Goal: Task Accomplishment & Management: Use online tool/utility

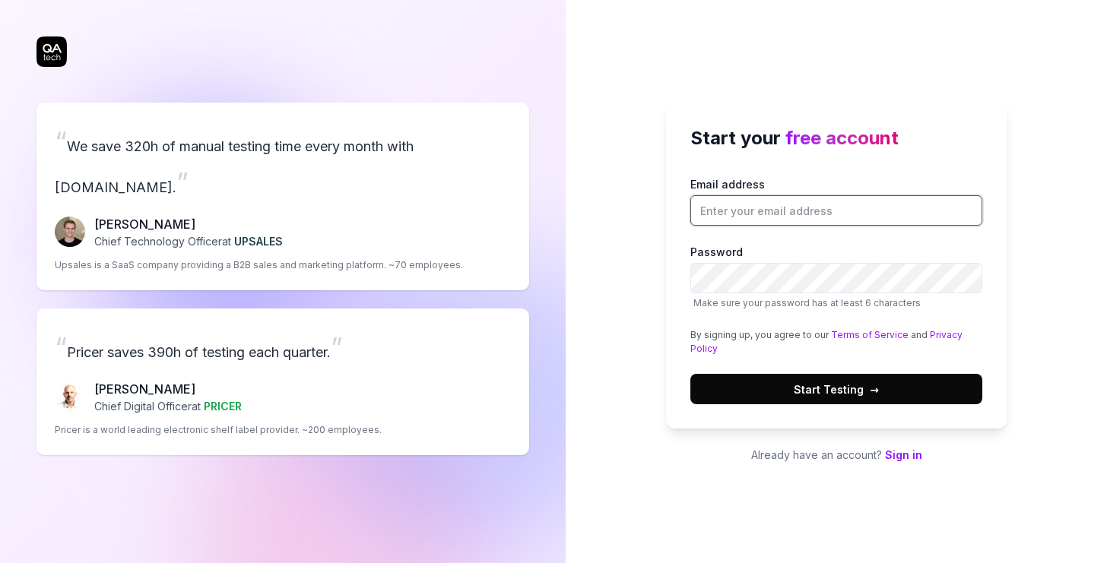
click at [790, 214] on input "Email address" at bounding box center [836, 210] width 292 height 30
click at [685, 354] on div "Start your free account Email address Password Make sure your password has at l…" at bounding box center [836, 264] width 341 height 328
click at [762, 196] on input "Email address" at bounding box center [836, 210] width 292 height 30
type input "[PERSON_NAME][EMAIL_ADDRESS][PERSON_NAME][DOMAIN_NAME]"
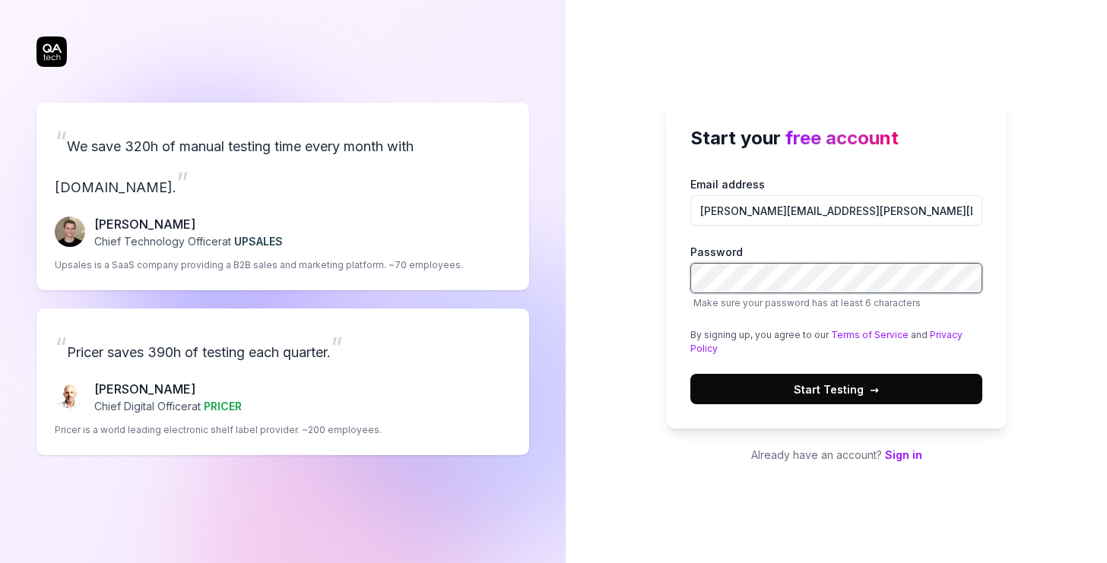
click at [690, 374] on button "Start Testing →" at bounding box center [836, 389] width 292 height 30
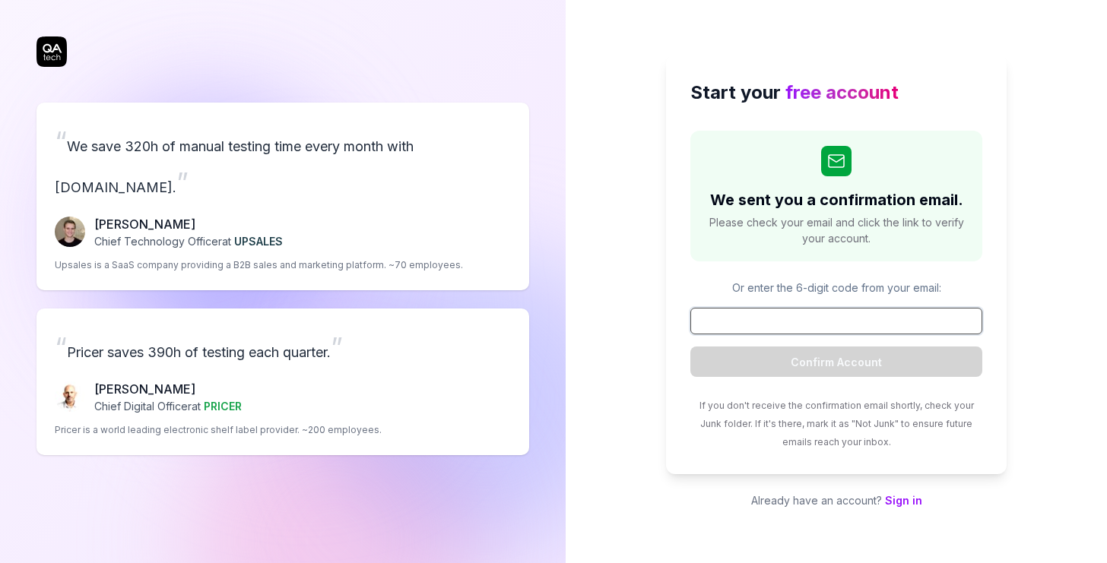
paste input "488881"
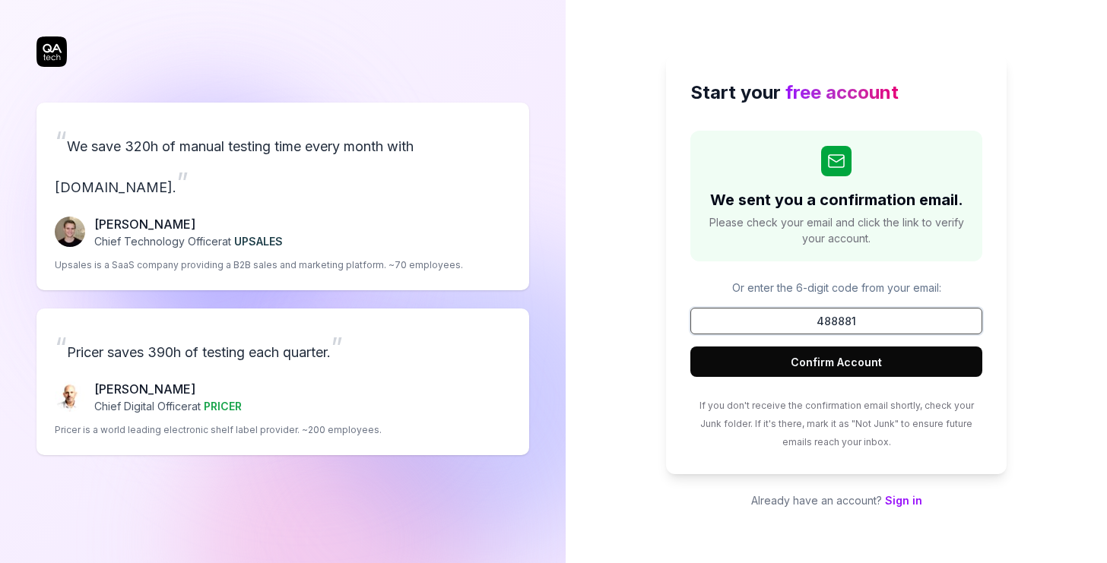
type input "488881"
click at [869, 362] on button "Confirm Account" at bounding box center [836, 362] width 292 height 30
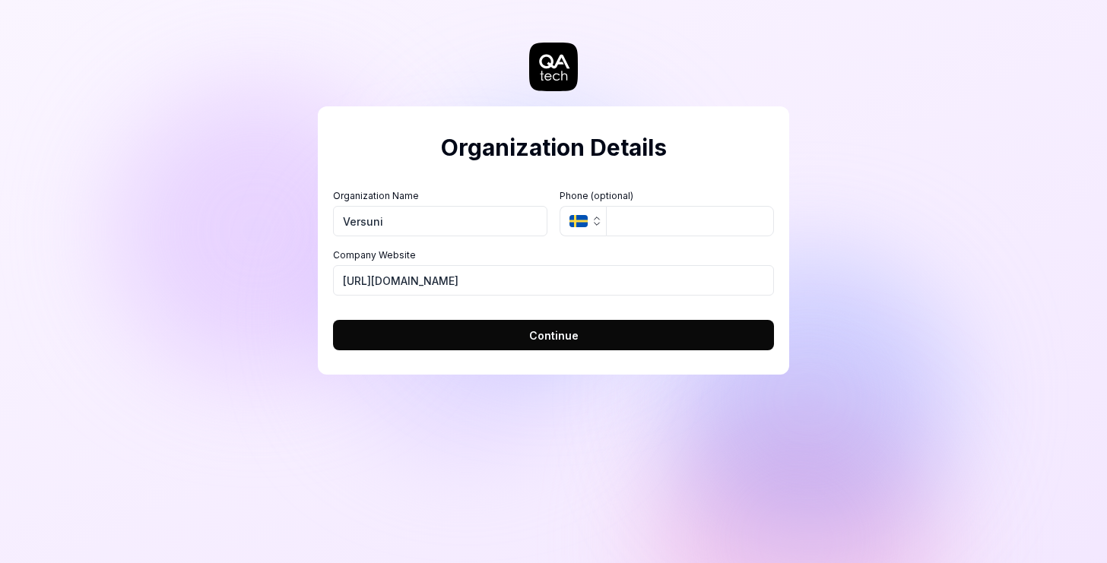
type input "Versuni"
click at [592, 221] on icon "button" at bounding box center [597, 221] width 12 height 12
click at [586, 224] on icon "button" at bounding box center [579, 221] width 18 height 12
click at [599, 236] on div "Organization Name Versuni Organization Logo (Square minimum 256x256px) Click to…" at bounding box center [553, 242] width 441 height 106
click at [599, 229] on button "SE" at bounding box center [583, 221] width 46 height 30
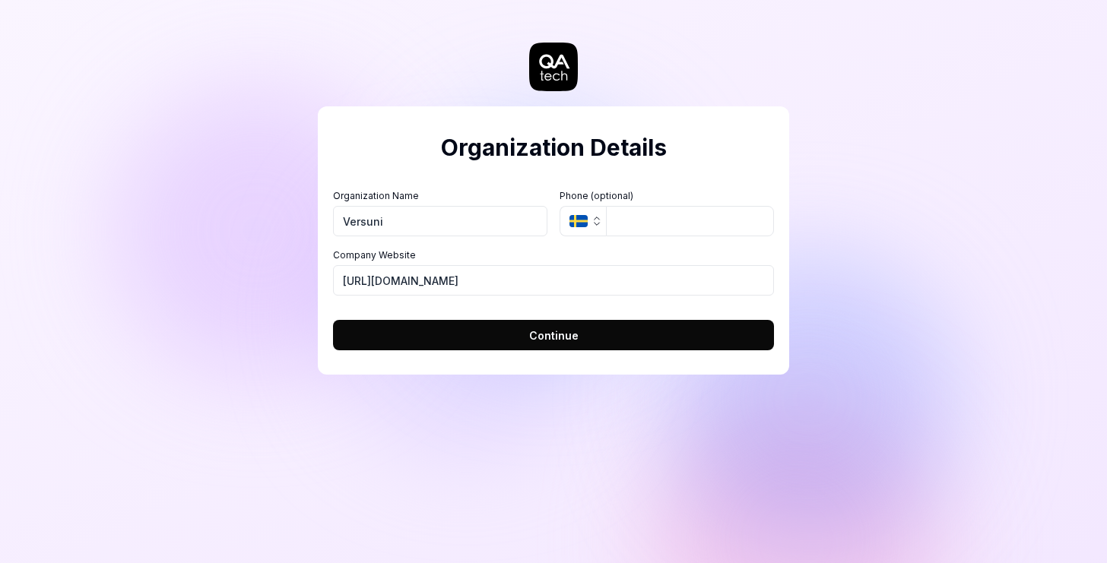
click at [590, 223] on button "SE" at bounding box center [583, 221] width 46 height 30
click at [617, 262] on label "Company Website" at bounding box center [553, 256] width 441 height 14
click at [617, 265] on input "[URL][DOMAIN_NAME]" at bounding box center [553, 280] width 441 height 30
click at [598, 214] on button "SE" at bounding box center [583, 221] width 46 height 30
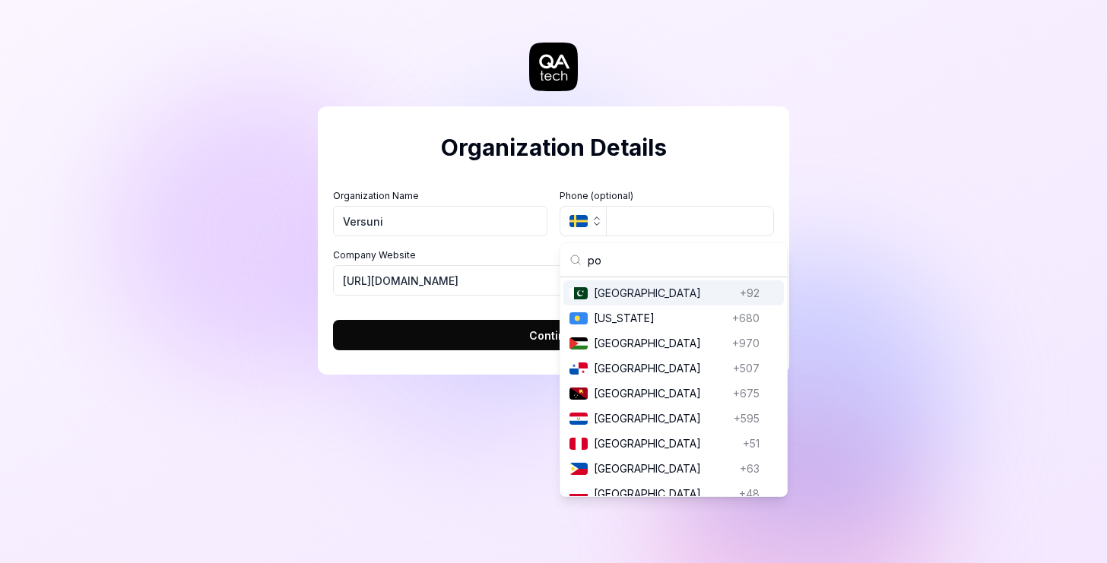
type input "pol"
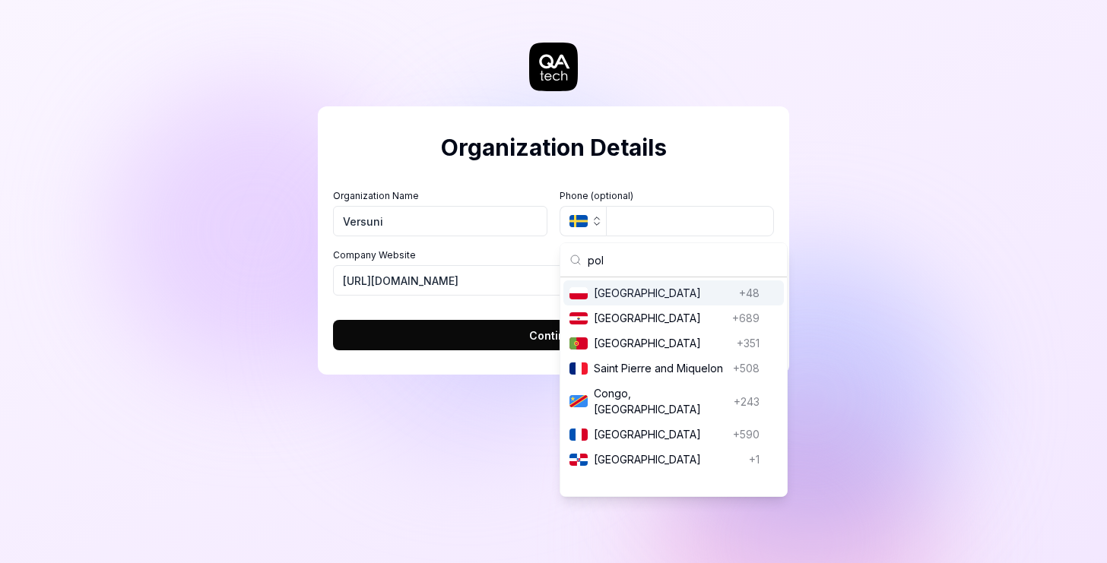
click at [605, 294] on span "[GEOGRAPHIC_DATA]" at bounding box center [663, 293] width 139 height 16
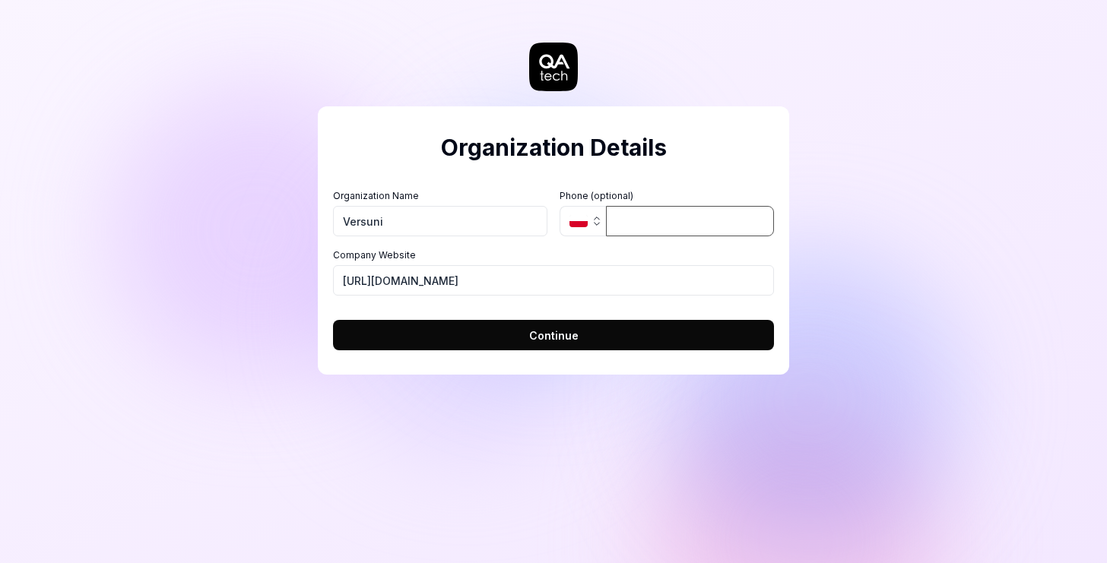
click at [654, 227] on input "tel" at bounding box center [690, 221] width 168 height 30
type input "600 089 367"
type input "[URL][DOMAIN_NAME]"
click at [579, 334] on button "Continue" at bounding box center [553, 335] width 441 height 30
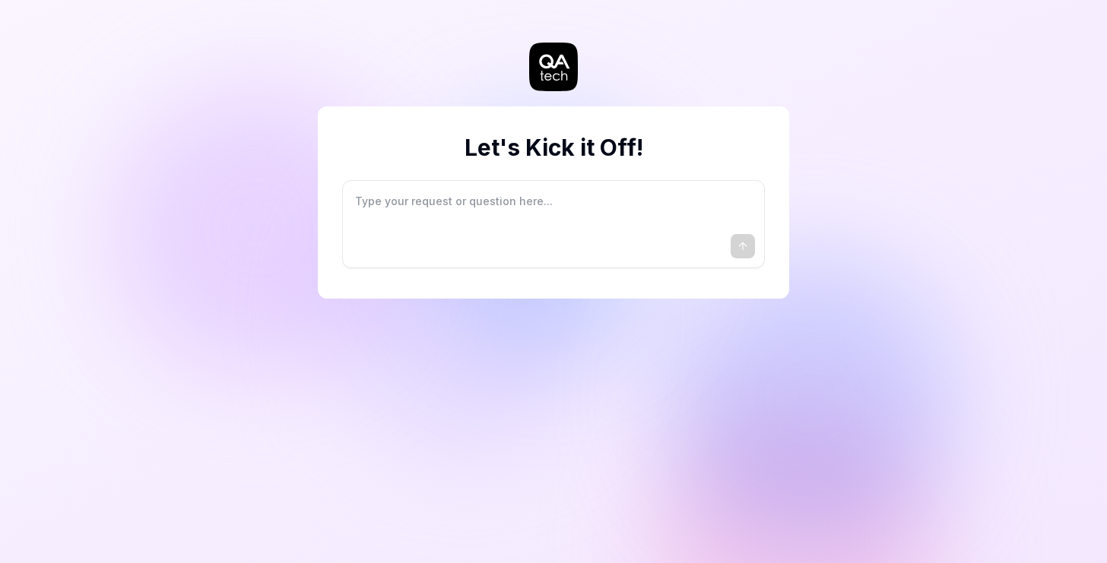
type textarea "*"
type textarea "I"
type textarea "*"
type textarea "I"
type textarea "*"
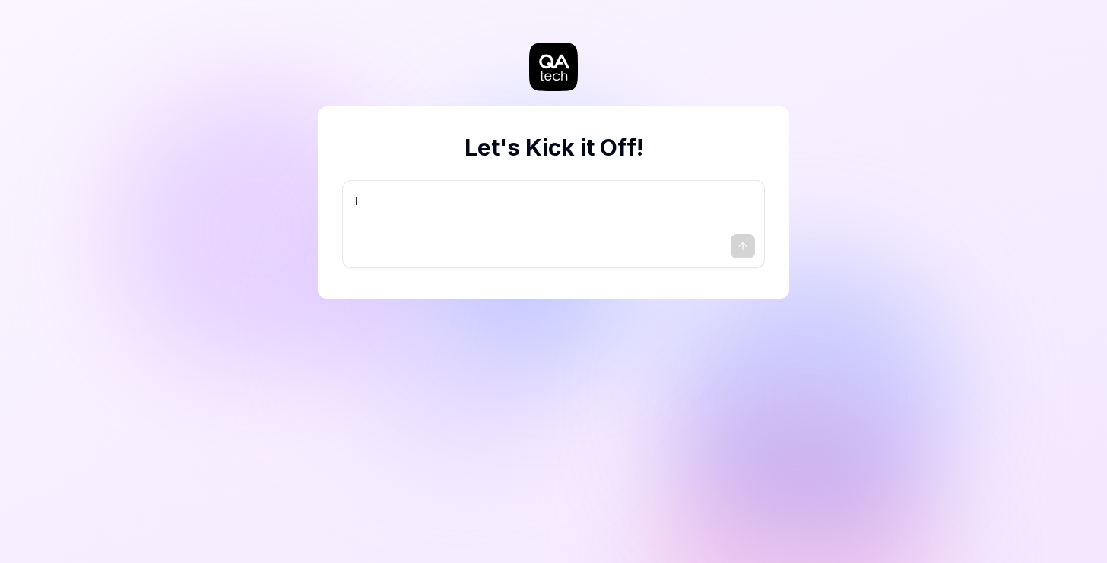
type textarea "I w"
type textarea "*"
type textarea "I wa"
type textarea "*"
type textarea "I wan"
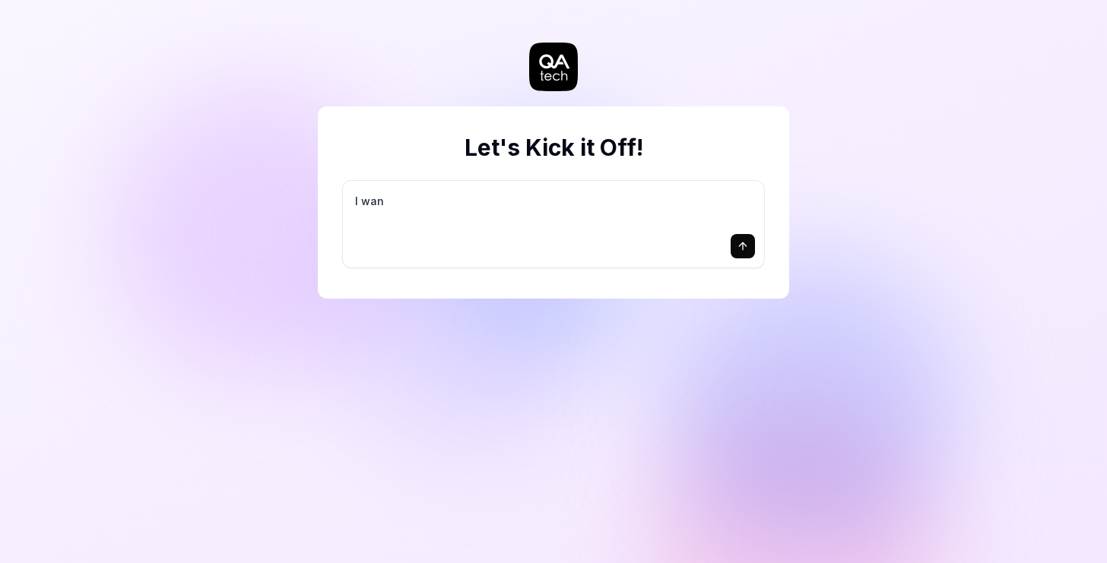
type textarea "*"
type textarea "I want"
type textarea "*"
type textarea "I want"
type textarea "*"
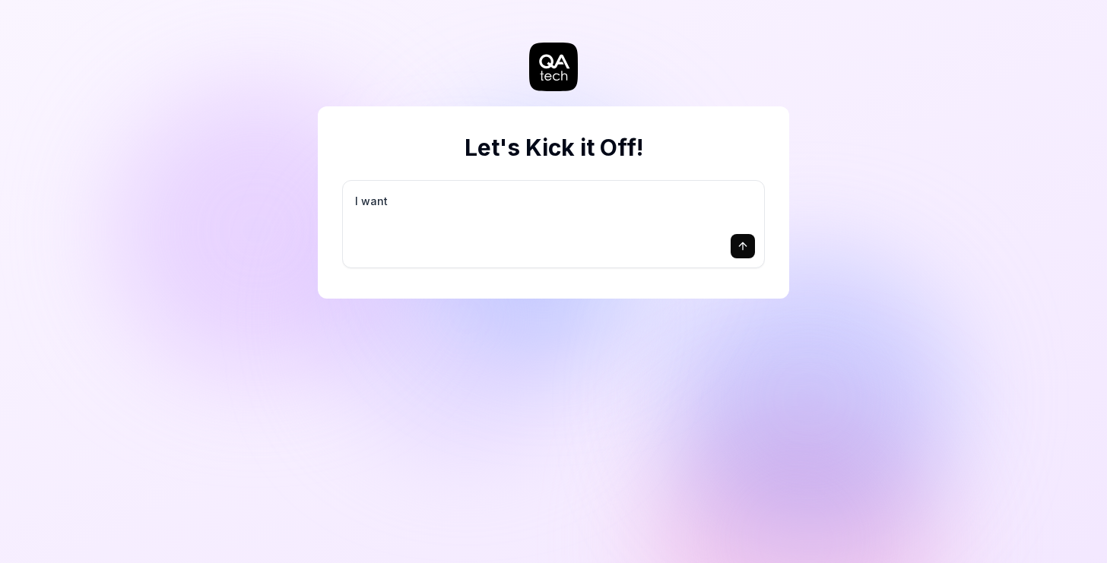
type textarea "I want a"
type textarea "*"
type textarea "I want a"
type textarea "*"
type textarea "I want a g"
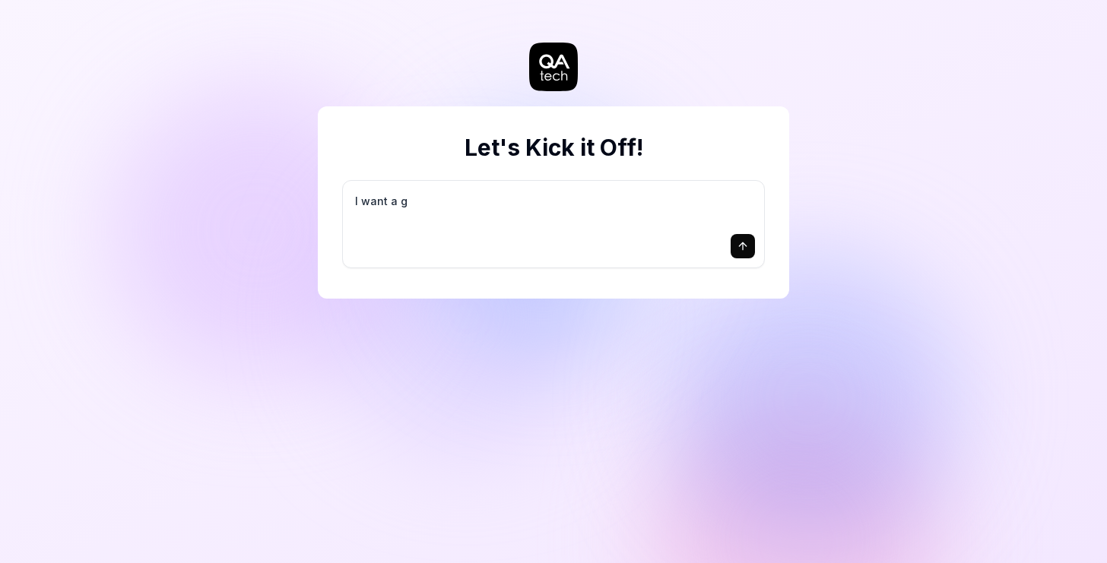
type textarea "*"
type textarea "I want a go"
type textarea "*"
type textarea "I want a goo"
type textarea "*"
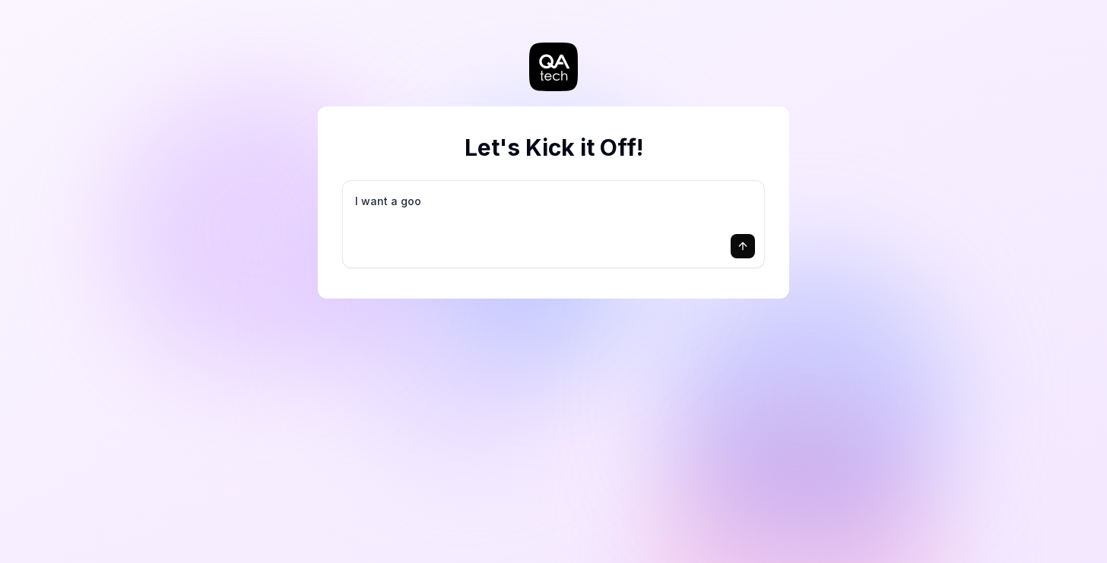
type textarea "I want a good"
type textarea "*"
type textarea "I want a good"
type textarea "*"
type textarea "I want a good t"
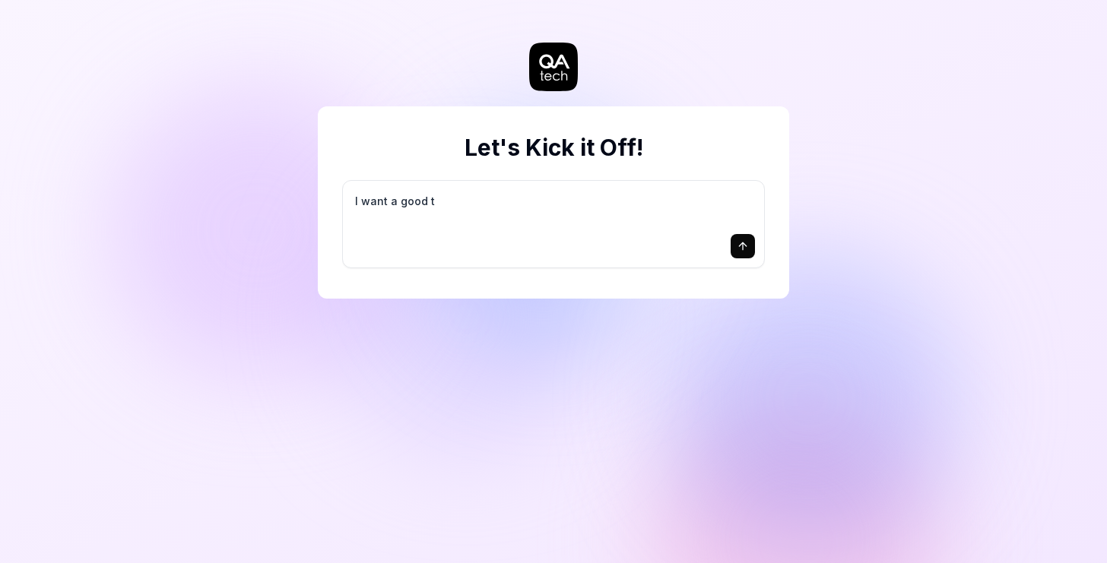
type textarea "*"
type textarea "I want a good te"
type textarea "*"
type textarea "I want a good tes"
type textarea "*"
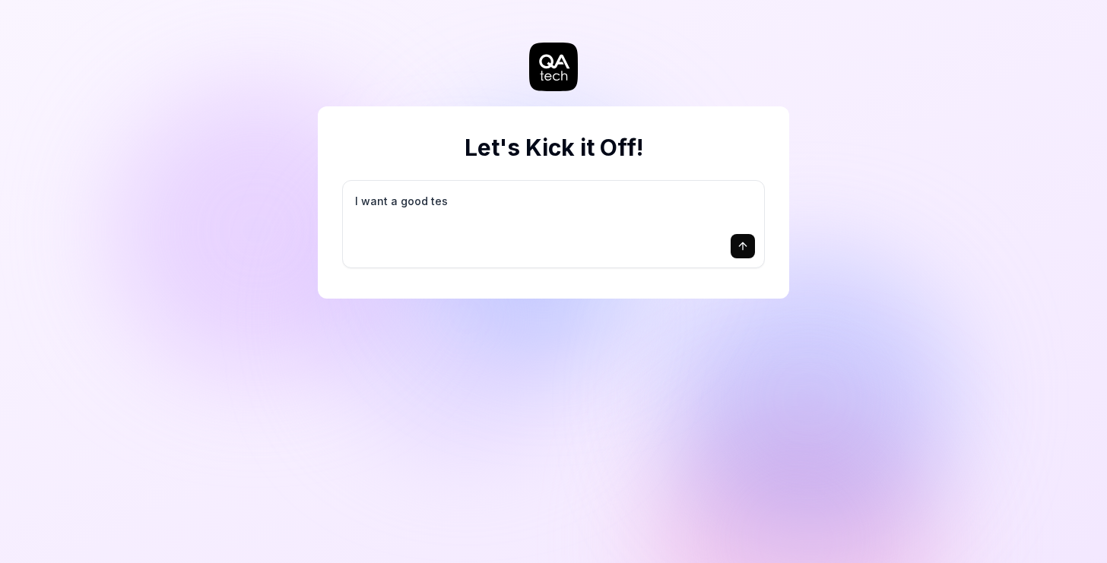
type textarea "I want a good test"
type textarea "*"
type textarea "I want a good test"
type textarea "*"
type textarea "I want a good test s"
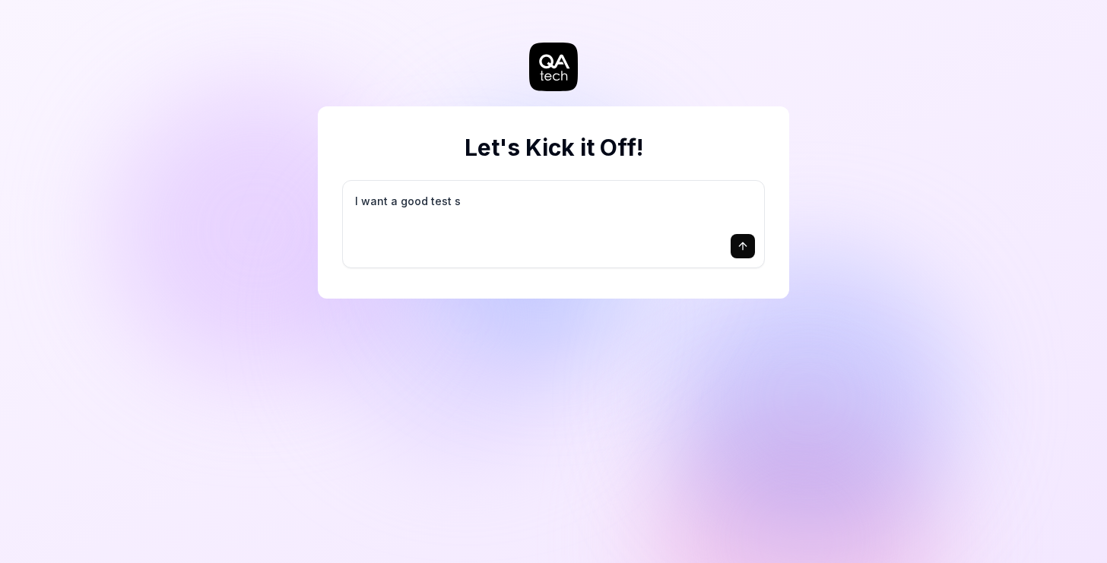
type textarea "*"
type textarea "I want a good test se"
type textarea "*"
type textarea "I want a good test set"
type textarea "*"
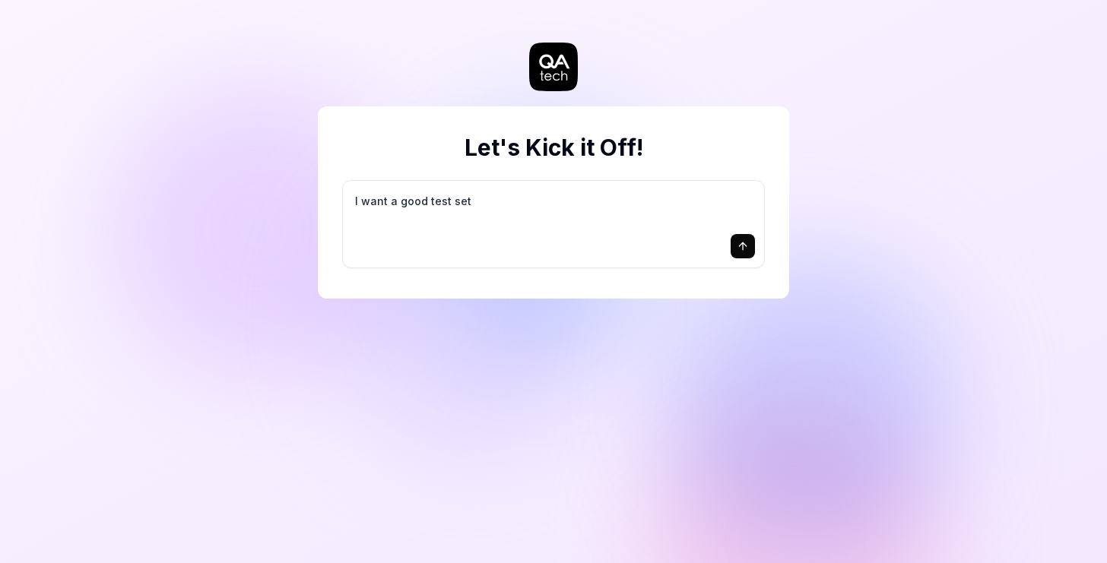
type textarea "I want a good test setu"
type textarea "*"
type textarea "I want a good test setup"
type textarea "*"
type textarea "I want a good test setup"
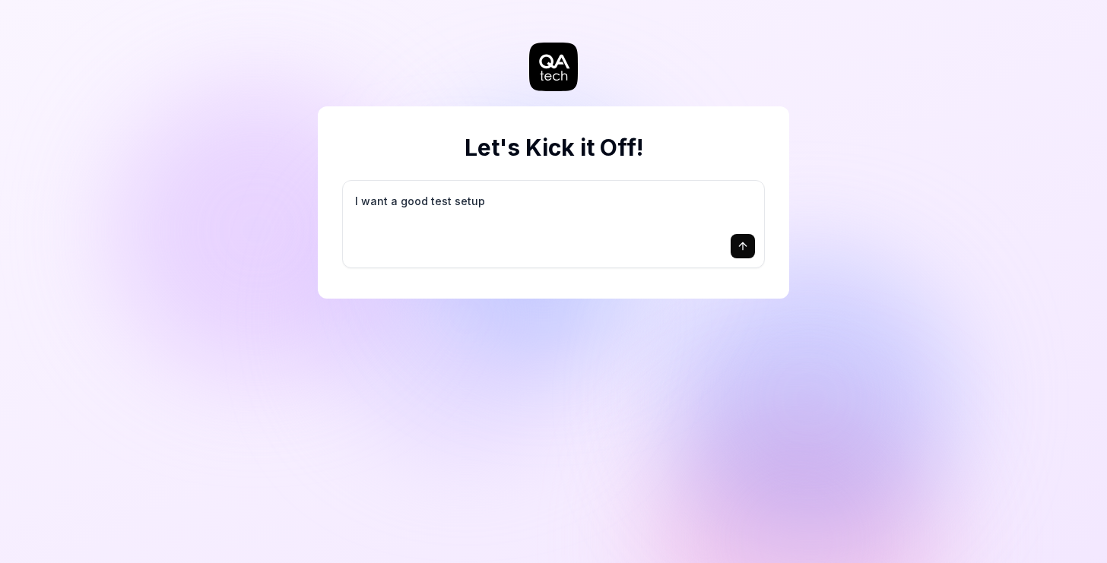
type textarea "*"
type textarea "I want a good test setup f"
type textarea "*"
type textarea "I want a good test setup fo"
type textarea "*"
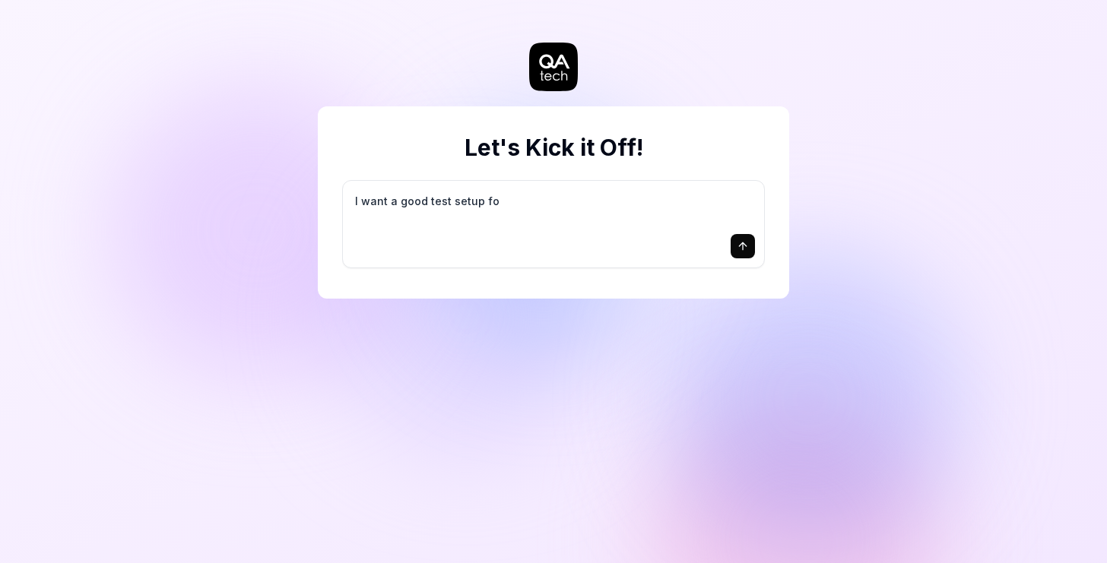
type textarea "I want a good test setup for"
type textarea "*"
type textarea "I want a good test setup for"
type textarea "*"
type textarea "I want a good test setup for m"
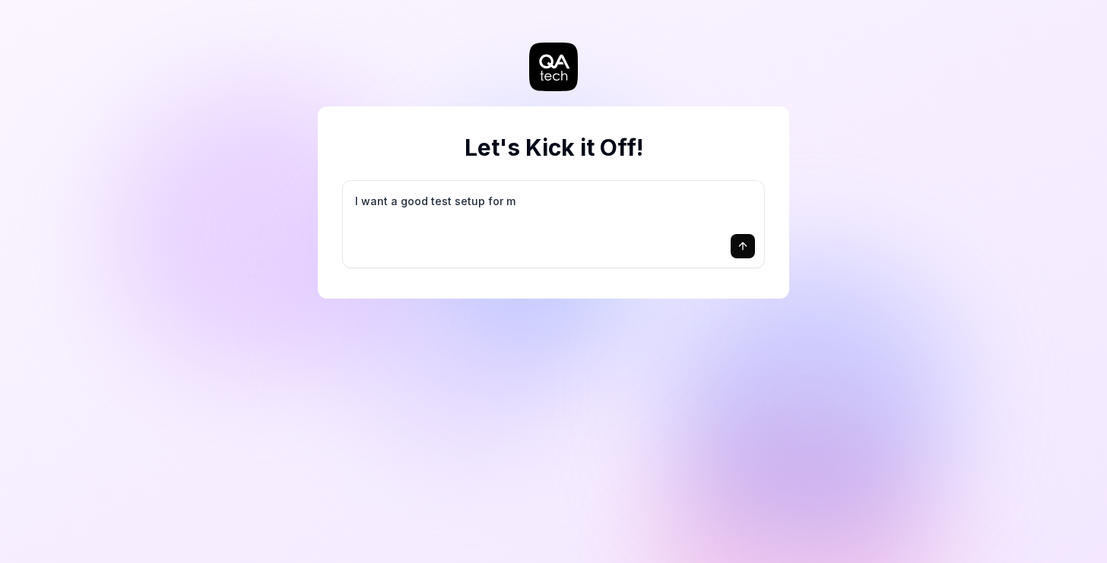
type textarea "*"
type textarea "I want a good test setup for my"
type textarea "*"
type textarea "I want a good test setup for my"
type textarea "*"
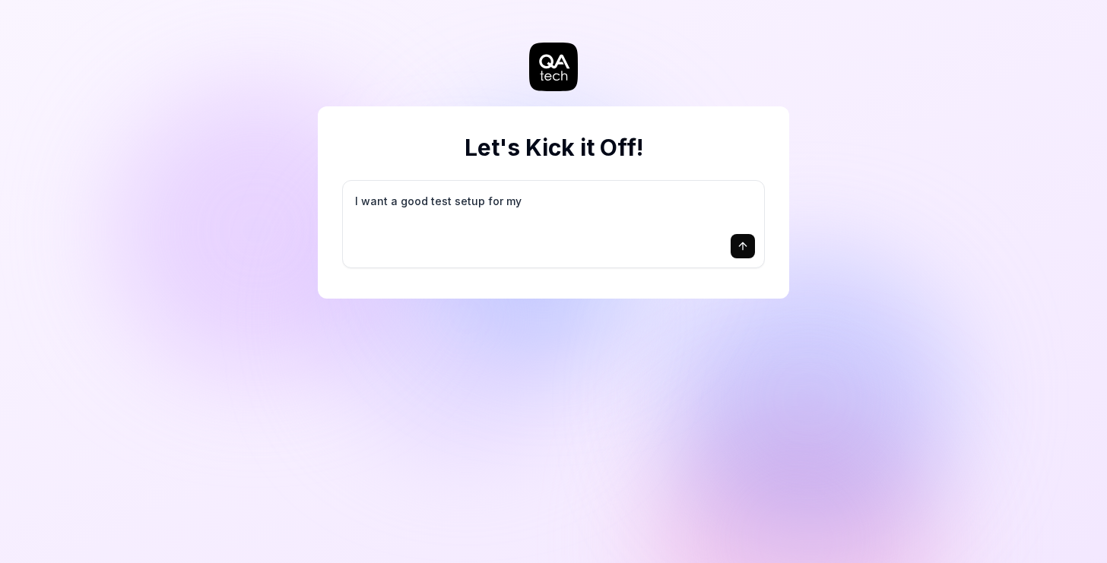
type textarea "I want a good test setup for my s"
type textarea "*"
type textarea "I want a good test setup for my si"
type textarea "*"
type textarea "I want a good test setup for my sit"
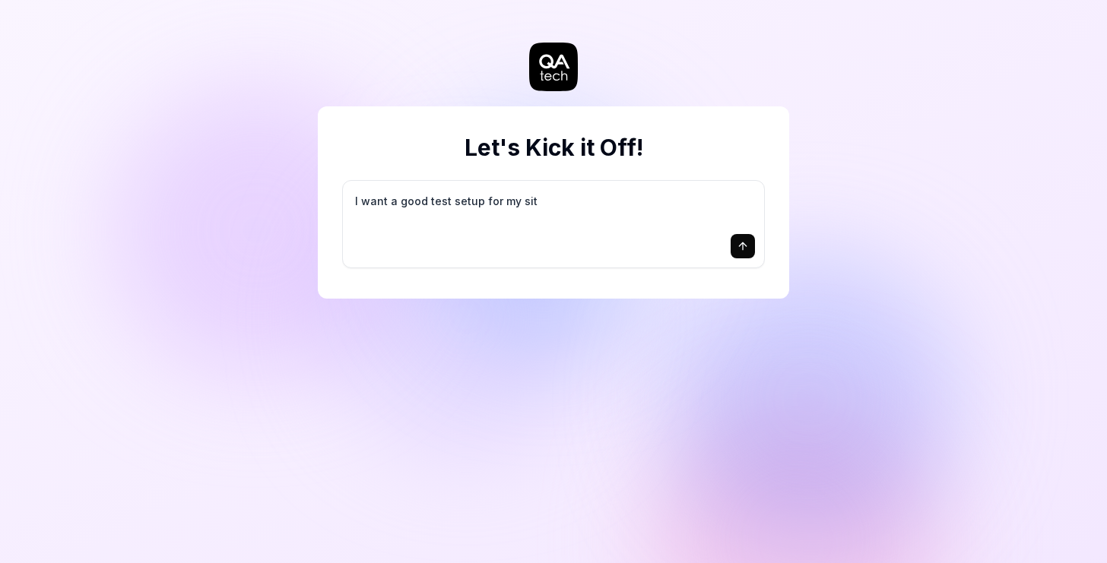
type textarea "*"
type textarea "I want a good test setup for my site"
type textarea "*"
type textarea "I want a good test setup for my site"
type textarea "*"
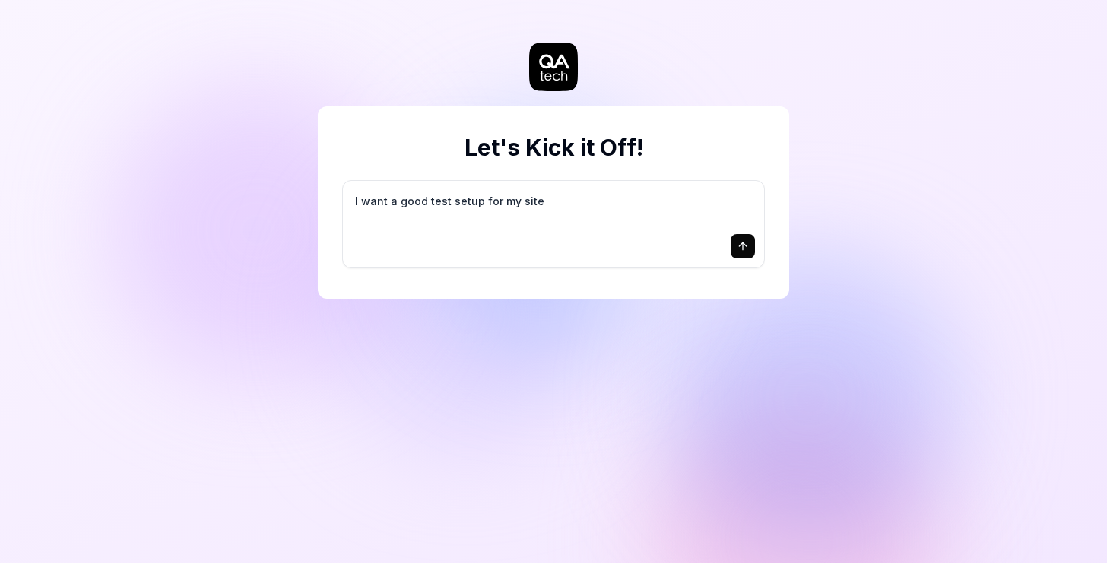
type textarea "I want a good test setup for my site -"
type textarea "*"
type textarea "I want a good test setup for my site -"
type textarea "*"
type textarea "I want a good test setup for my site - h"
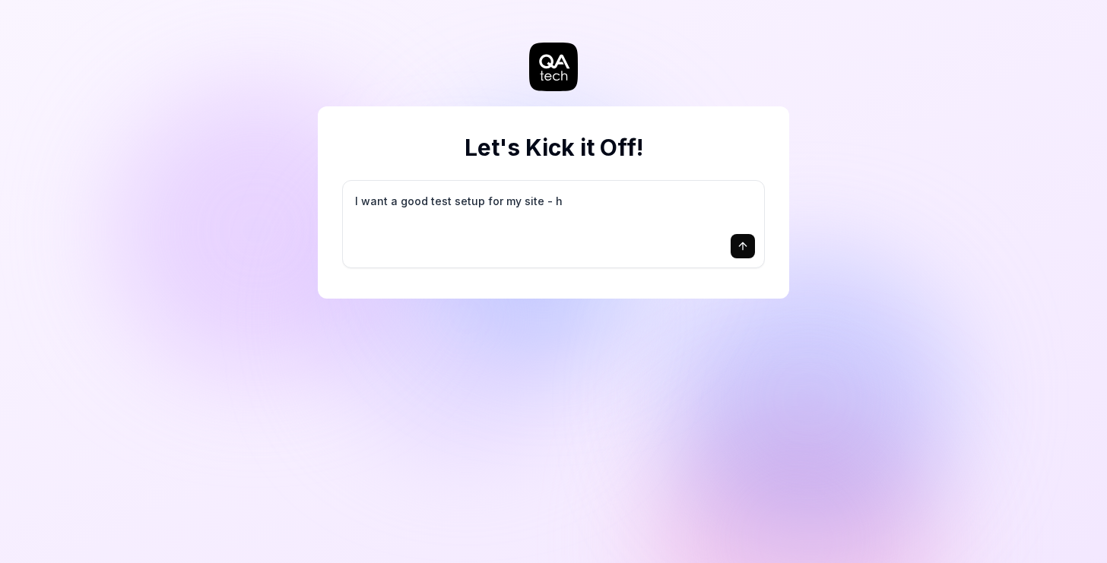
type textarea "*"
type textarea "I want a good test setup for my site - he"
type textarea "*"
type textarea "I want a good test setup for my site - hel"
type textarea "*"
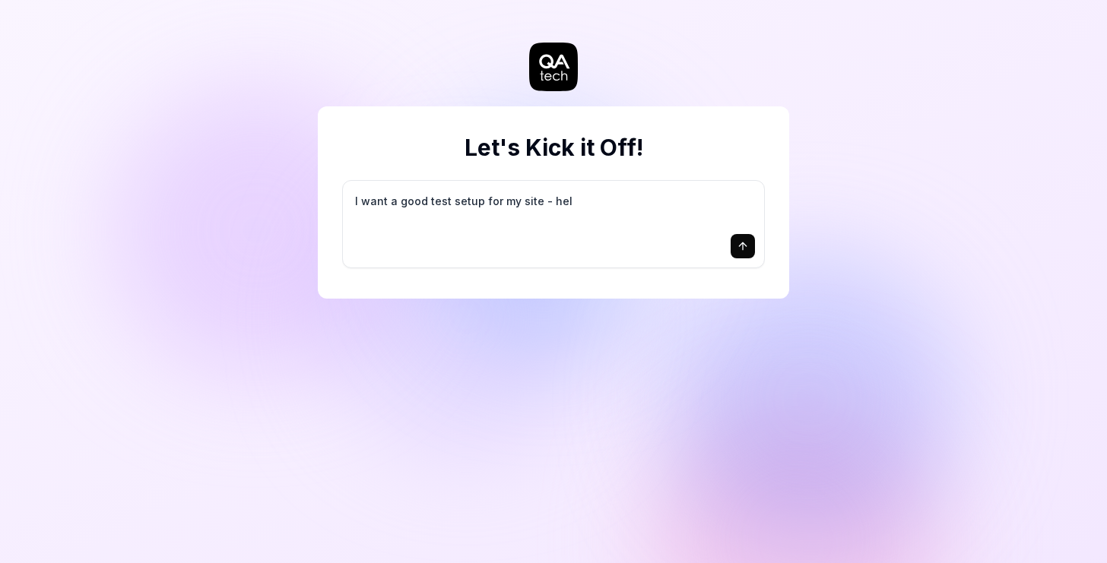
type textarea "I want a good test setup for my site - help"
type textarea "*"
type textarea "I want a good test setup for my site - help"
type textarea "*"
type textarea "I want a good test setup for my site - help m"
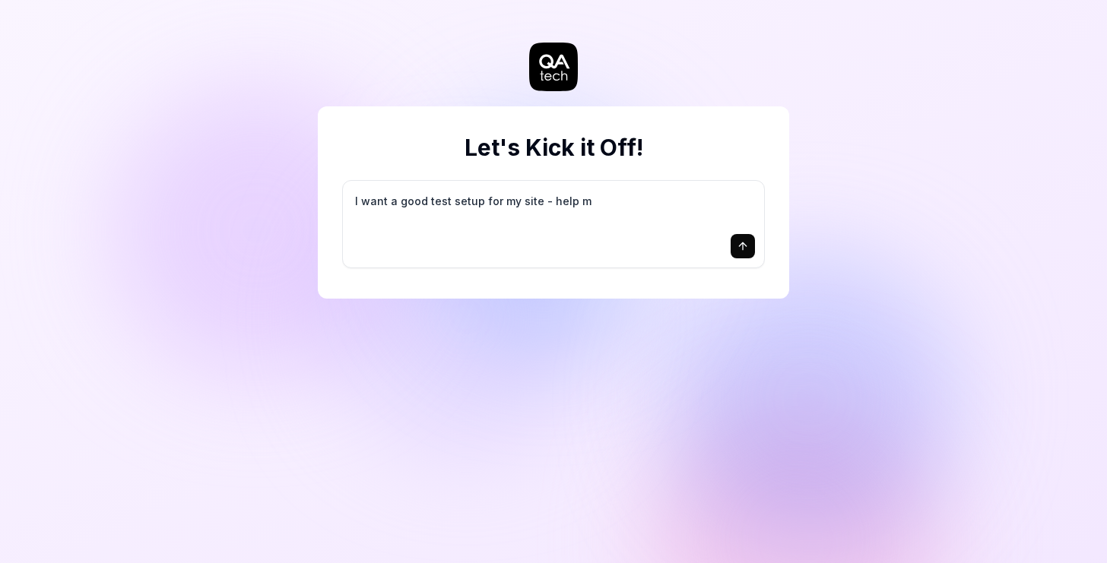
type textarea "*"
type textarea "I want a good test setup for my site - help me"
type textarea "*"
type textarea "I want a good test setup for my site - help me"
type textarea "*"
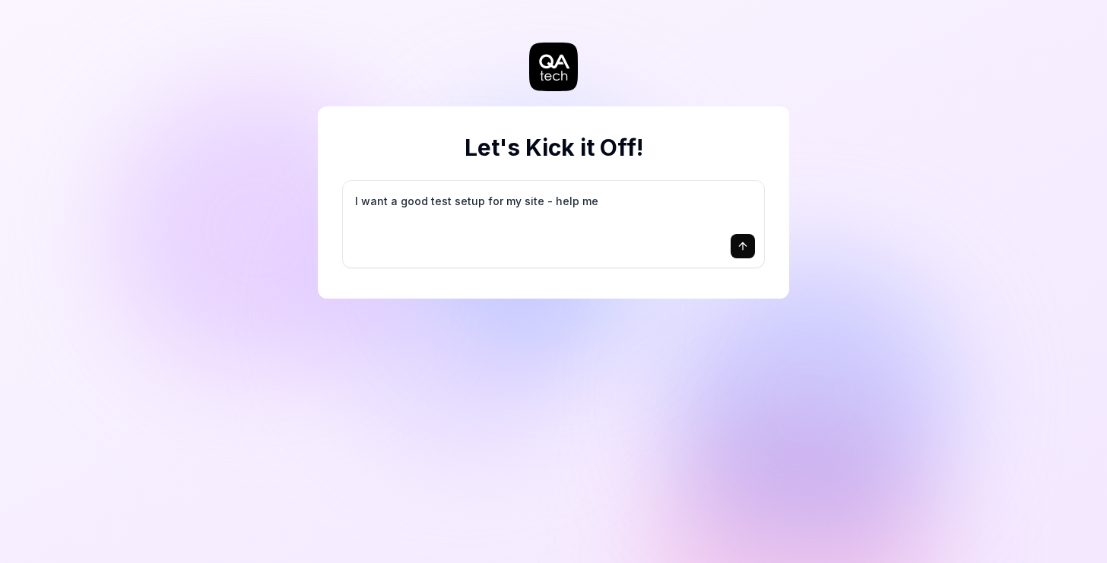
type textarea "I want a good test setup for my site - help me c"
type textarea "*"
type textarea "I want a good test setup for my site - help me cr"
type textarea "*"
type textarea "I want a good test setup for my site - help me cre"
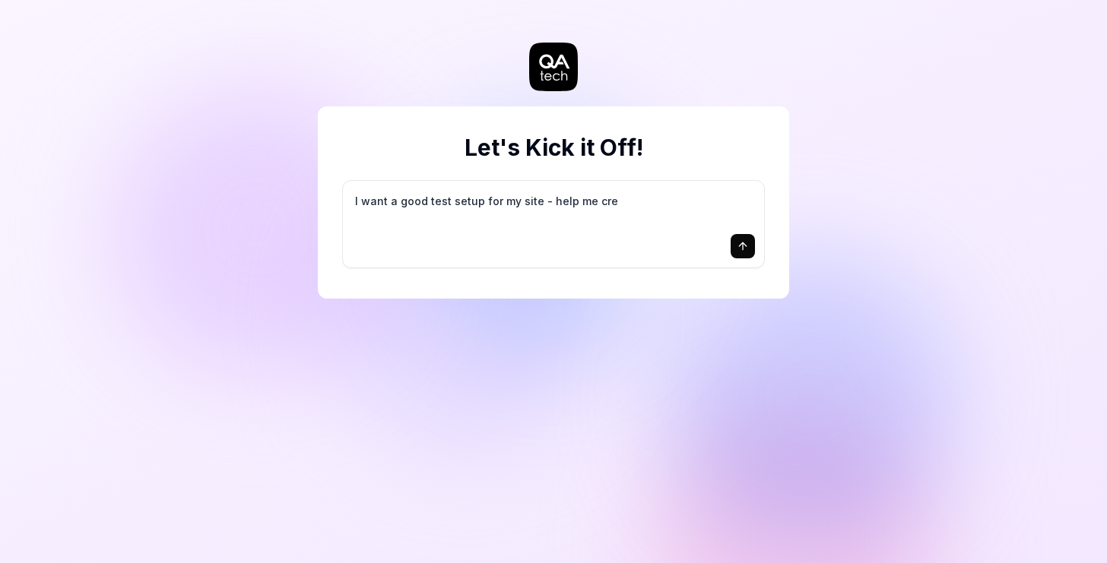
type textarea "*"
type textarea "I want a good test setup for my site - help me crea"
type textarea "*"
type textarea "I want a good test setup for my site - help me creat"
type textarea "*"
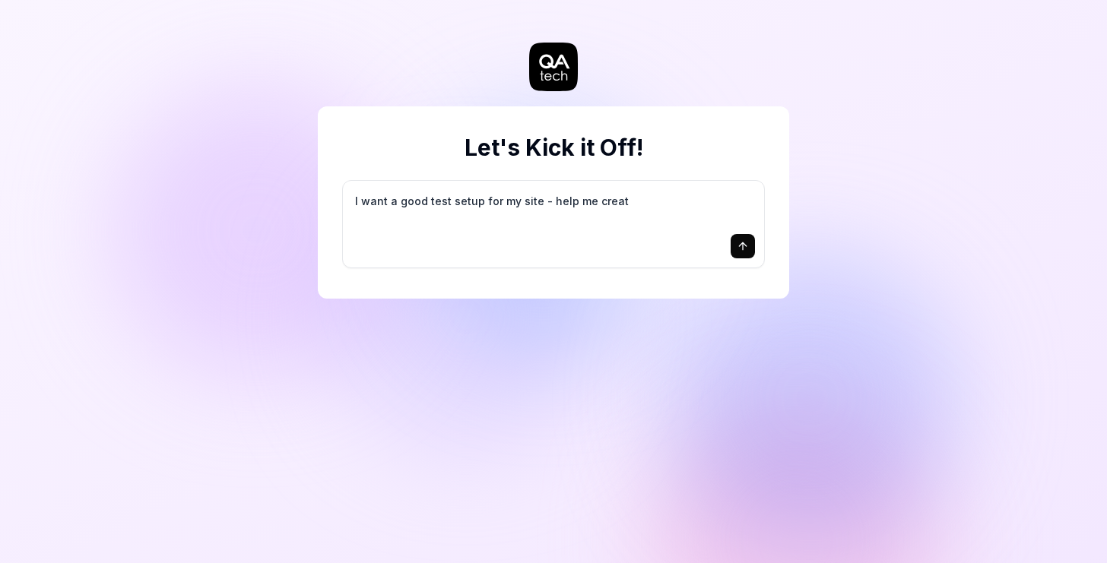
type textarea "I want a good test setup for my site - help me create"
type textarea "*"
type textarea "I want a good test setup for my site - help me create"
type textarea "*"
type textarea "I want a good test setup for my site - help me create t"
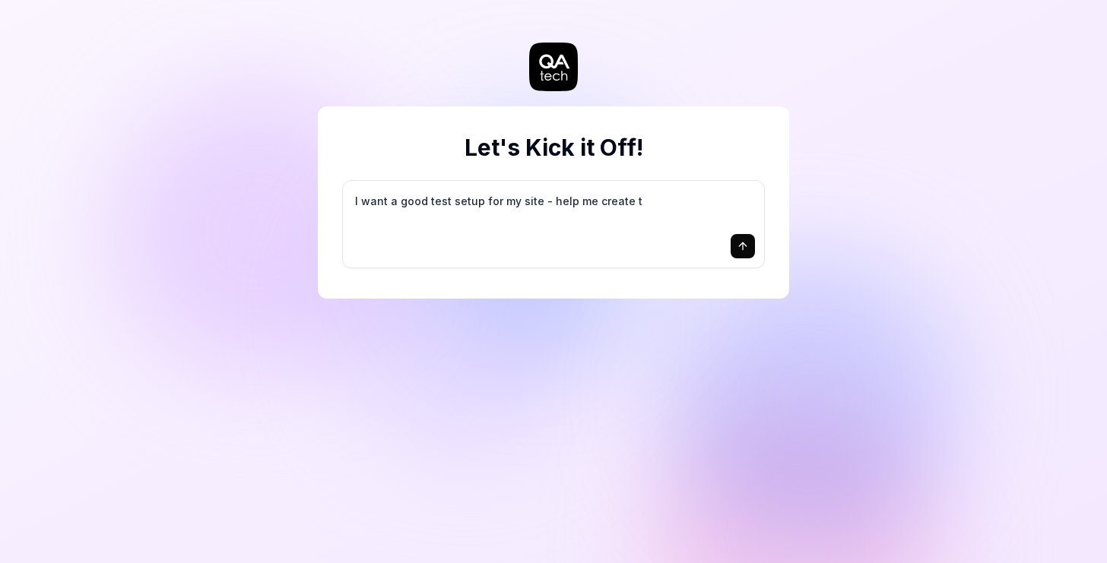
type textarea "*"
type textarea "I want a good test setup for my site - help me create th"
type textarea "*"
type textarea "I want a good test setup for my site - help me create the"
type textarea "*"
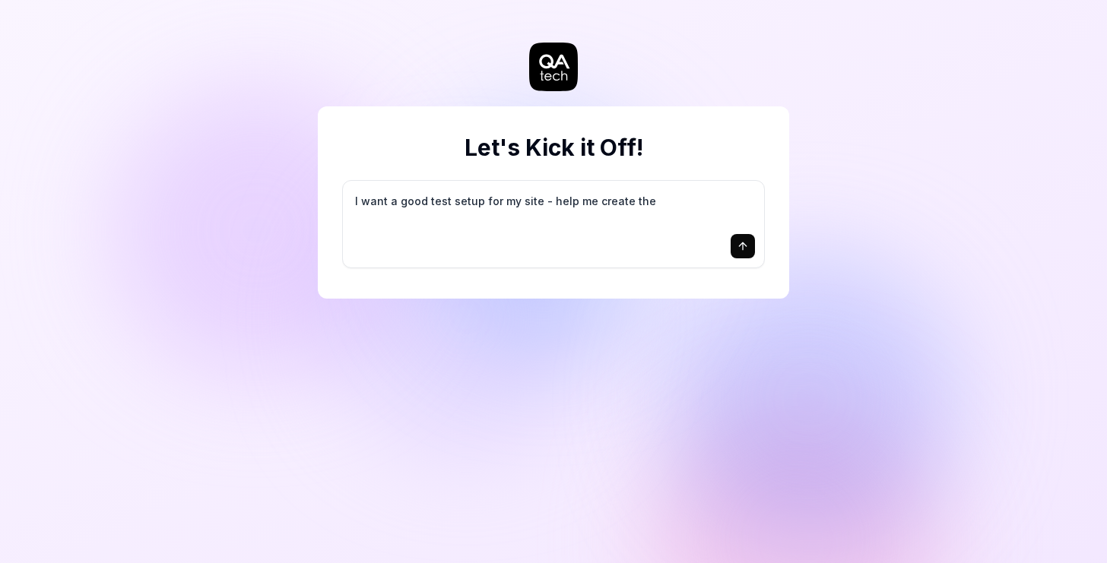
type textarea "I want a good test setup for my site - help me create the"
type textarea "*"
type textarea "I want a good test setup for my site - help me create the f"
type textarea "*"
type textarea "I want a good test setup for my site - help me create the fi"
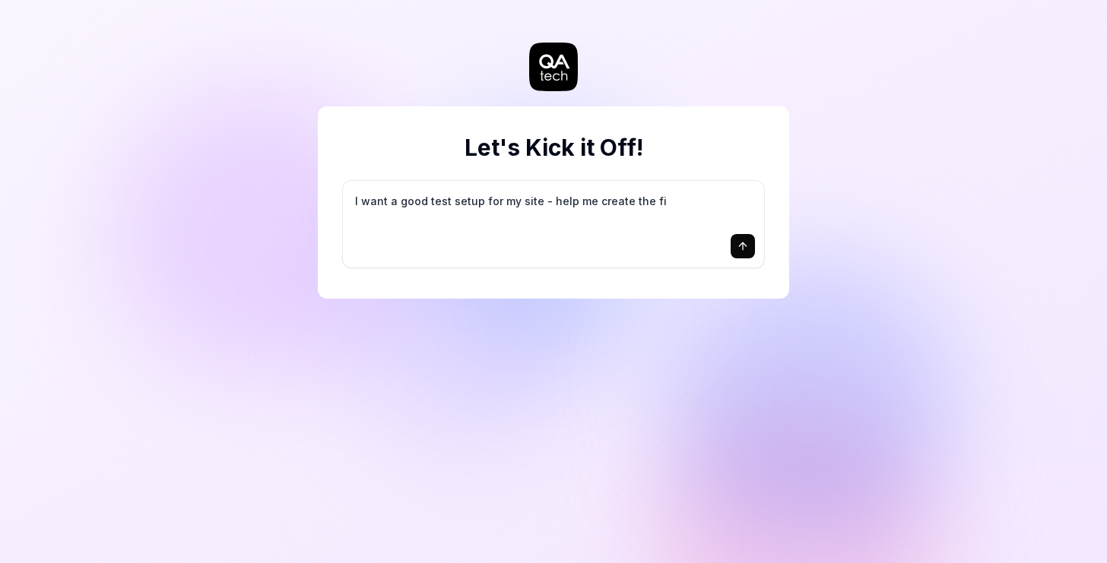
type textarea "*"
type textarea "I want a good test setup for my site - help me create the fir"
type textarea "*"
type textarea "I want a good test setup for my site - help me create the firs"
type textarea "*"
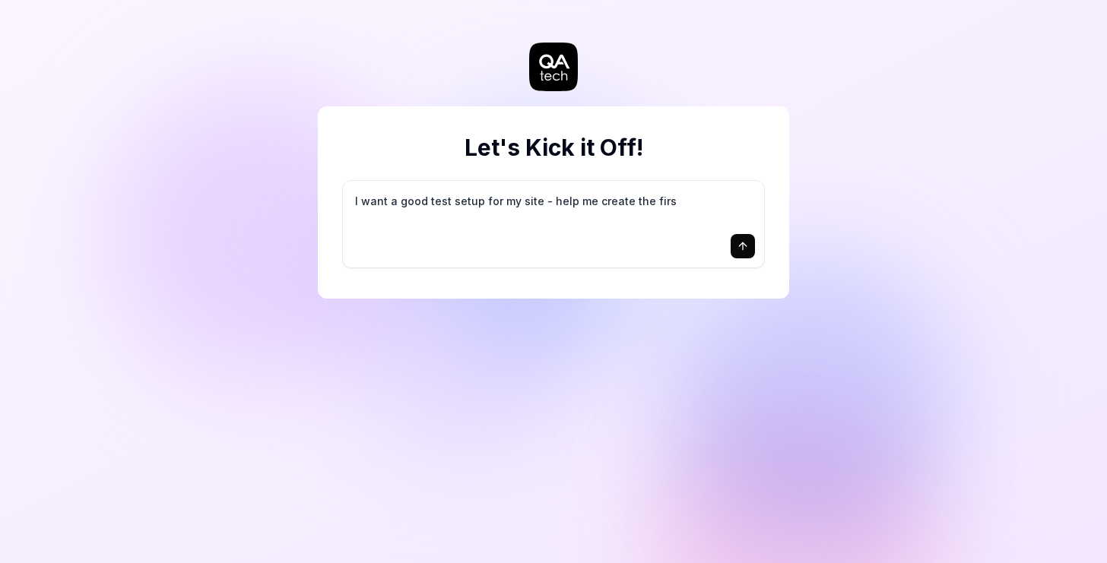
type textarea "I want a good test setup for my site - help me create the first"
type textarea "*"
type textarea "I want a good test setup for my site - help me create the first"
type textarea "*"
type textarea "I want a good test setup for my site - help me create the first 3"
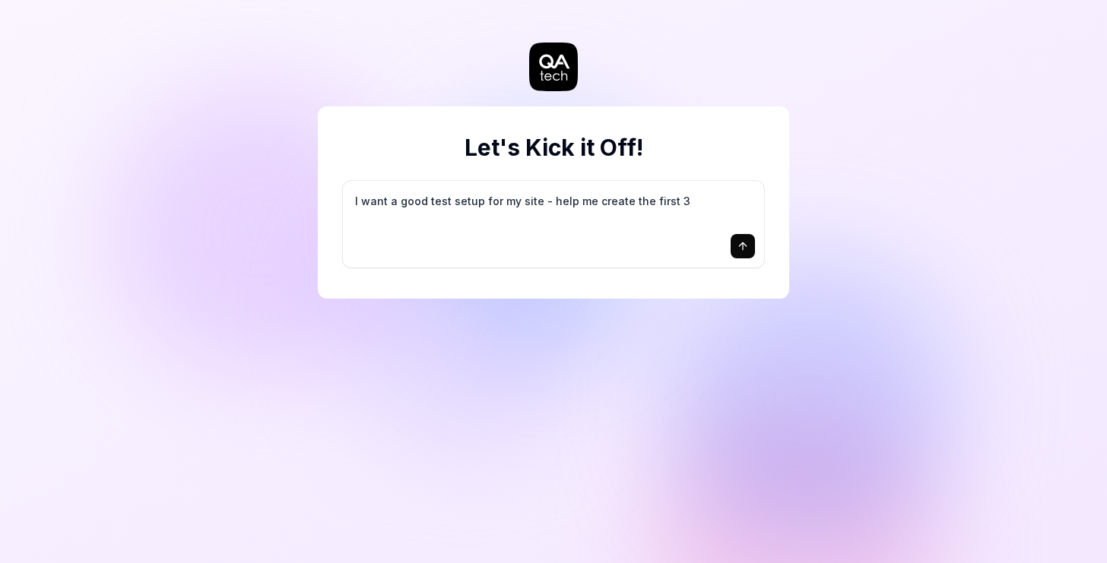
type textarea "*"
type textarea "I want a good test setup for my site - help me create the first 3-"
type textarea "*"
type textarea "I want a good test setup for my site - help me create the first 3-5"
type textarea "*"
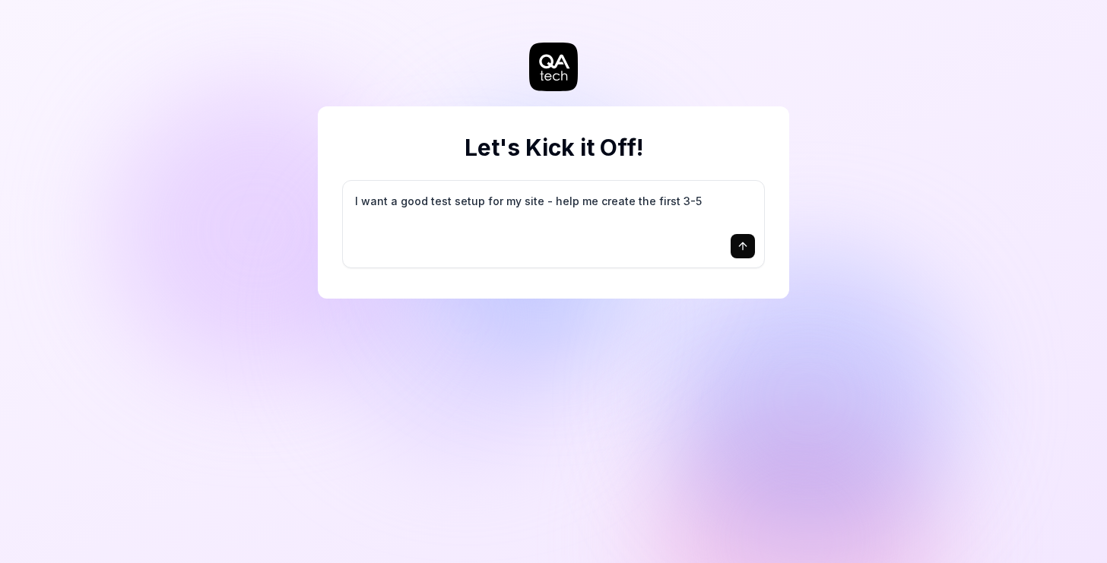
type textarea "I want a good test setup for my site - help me create the first 3-5"
type textarea "*"
type textarea "I want a good test setup for my site - help me create the first 3-5 t"
type textarea "*"
type textarea "I want a good test setup for my site - help me create the first 3-5 te"
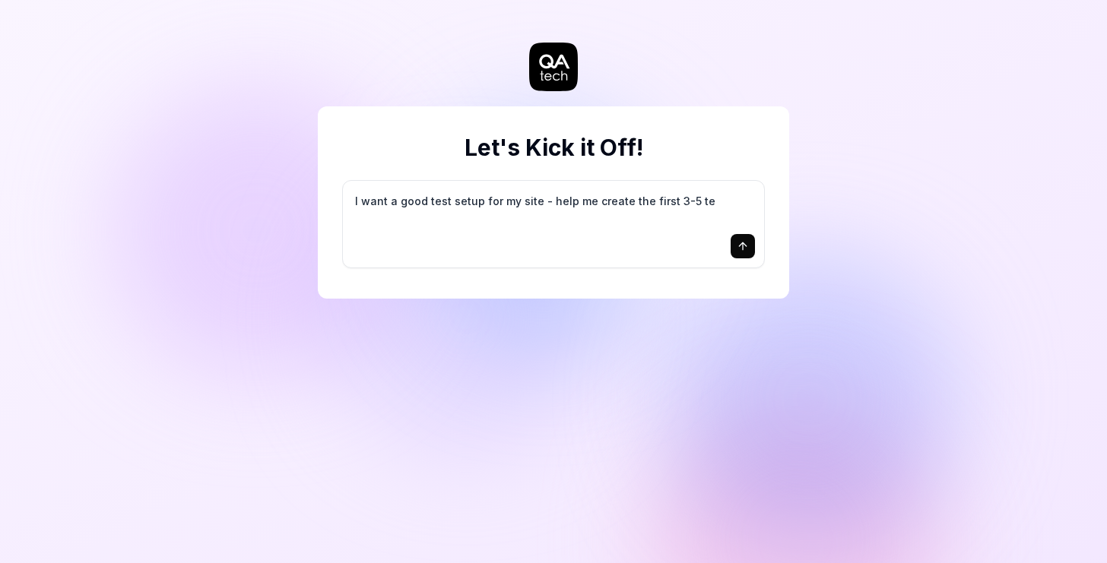
type textarea "*"
type textarea "I want a good test setup for my site - help me create the first 3-5 tes"
type textarea "*"
type textarea "I want a good test setup for my site - help me create the first 3-5 test"
type textarea "*"
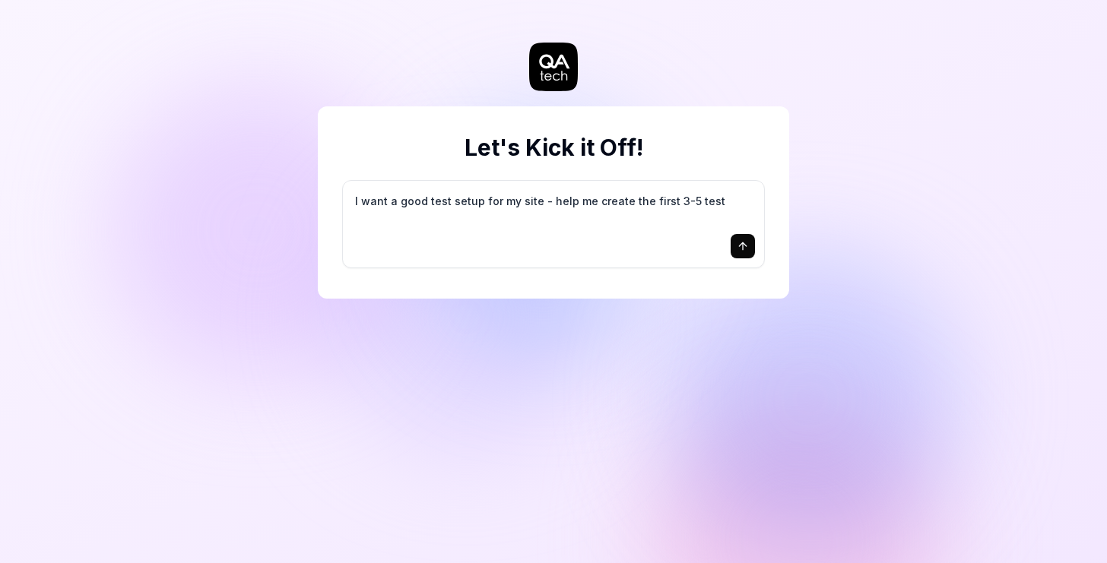
type textarea "I want a good test setup for my site - help me create the first 3-5 test"
type textarea "*"
type textarea "I want a good test setup for my site - help me create the first 3-5 test c"
type textarea "*"
type textarea "I want a good test setup for my site - help me create the first 3-5 test ca"
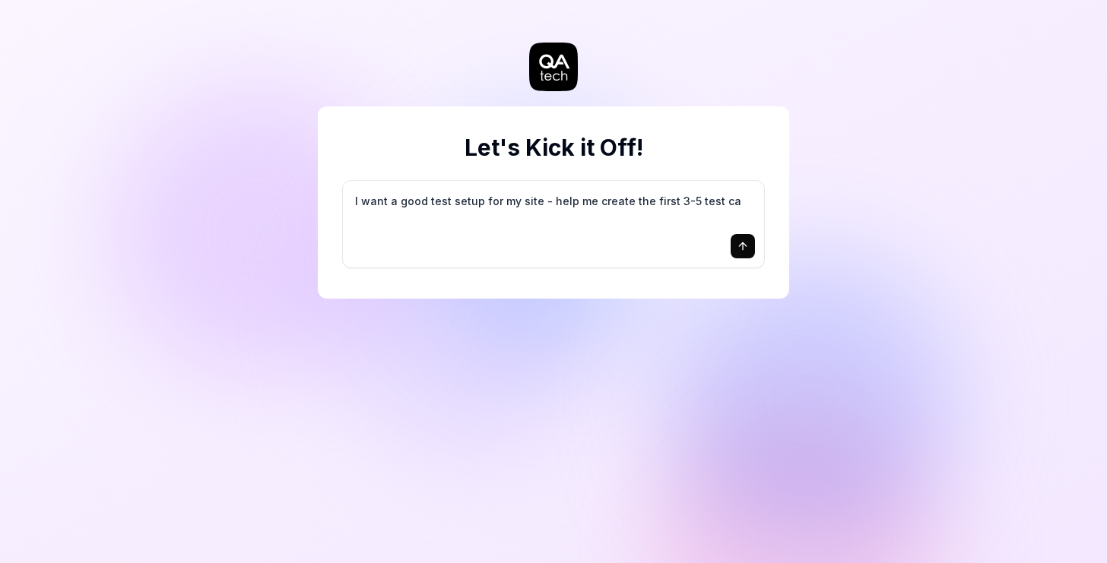
type textarea "*"
type textarea "I want a good test setup for my site - help me create the first 3-5 test cas"
type textarea "*"
type textarea "I want a good test setup for my site - help me create the first 3-5 test case"
type textarea "*"
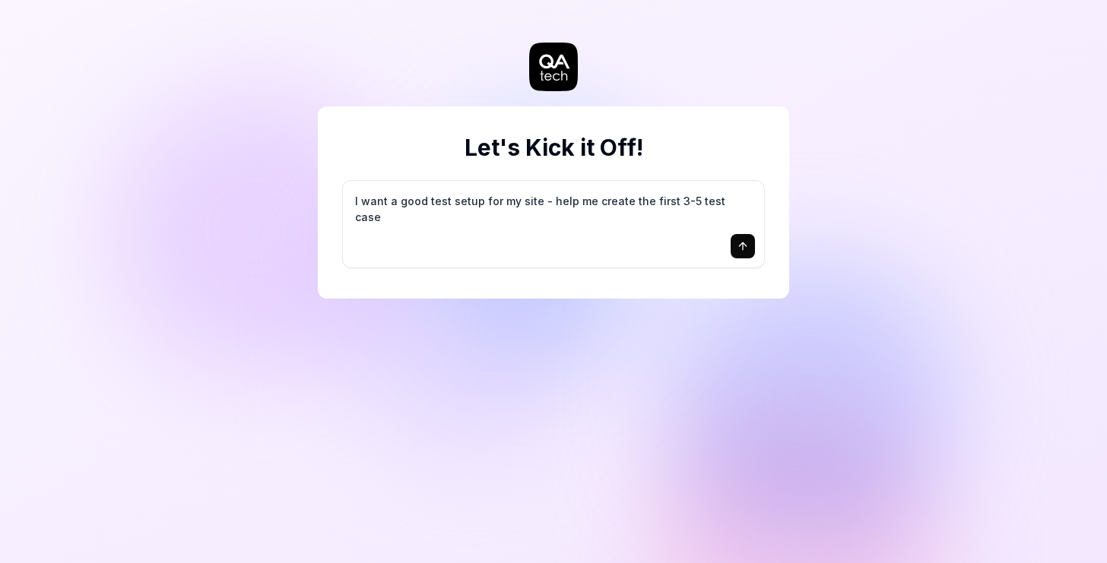
type textarea "I want a good test setup for my site - help me create the first 3-5 test cases"
click at [678, 262] on div "I want a good test setup for my site - help me create the first 3-5 test cases" at bounding box center [553, 224] width 421 height 87
click at [769, 256] on div "Let's Kick it Off! I want a good test setup for my site - help me create the fi…" at bounding box center [553, 202] width 471 height 192
click at [750, 250] on button "submit" at bounding box center [743, 246] width 24 height 24
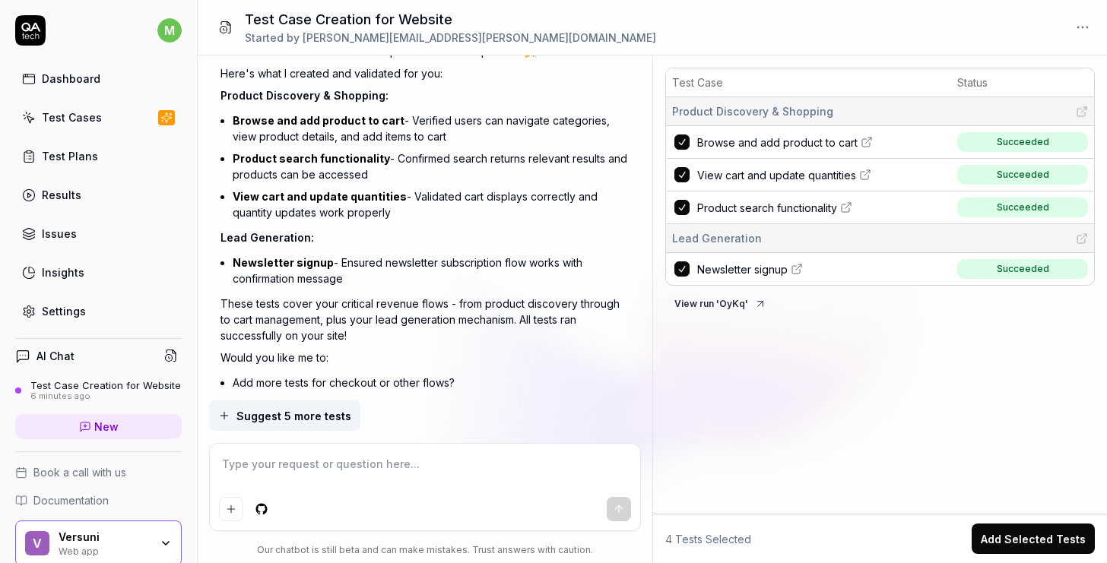
scroll to position [979, 0]
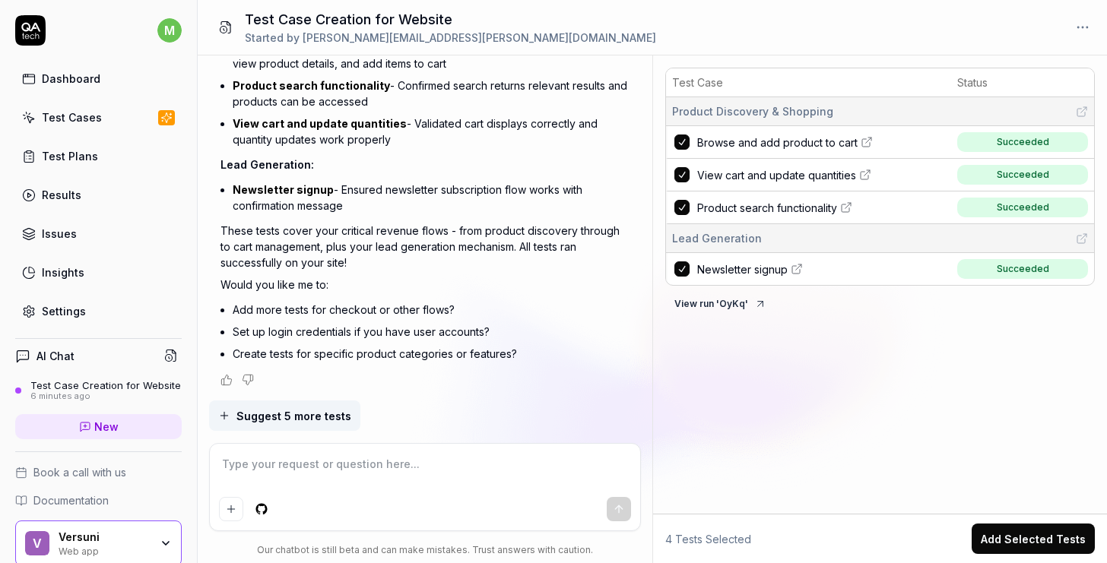
type textarea "*"
click at [846, 206] on icon at bounding box center [847, 205] width 5 height 5
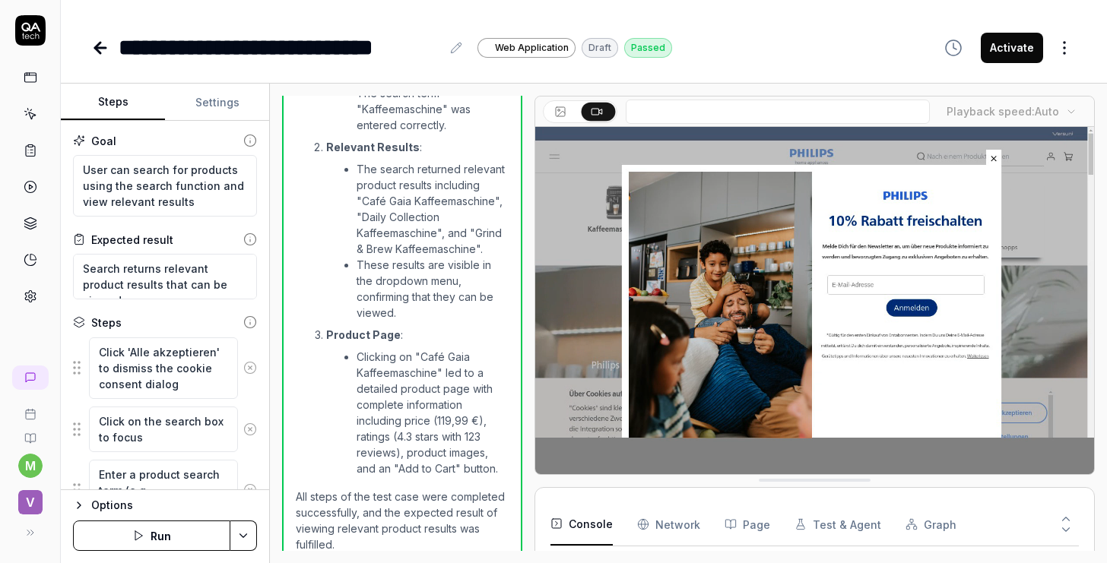
click at [570, 113] on button at bounding box center [561, 112] width 33 height 18
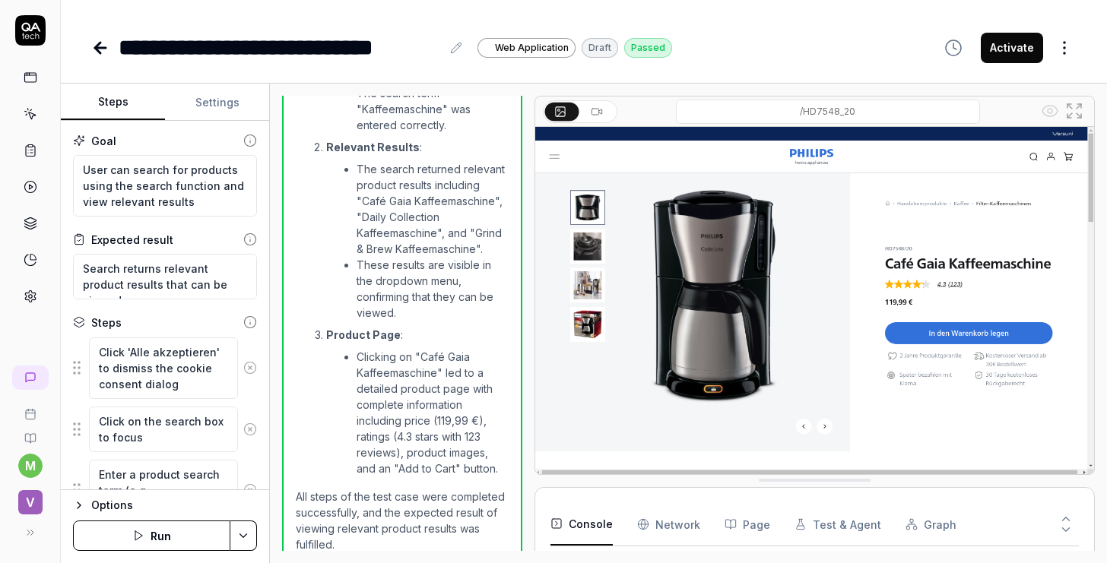
click at [592, 114] on rect at bounding box center [595, 112] width 7 height 6
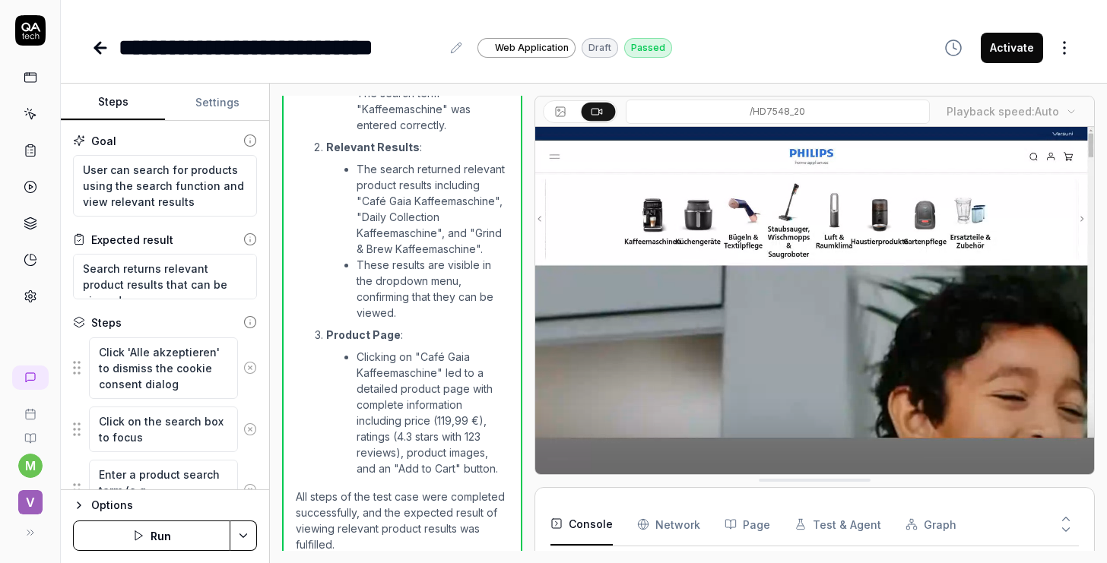
scroll to position [118, 0]
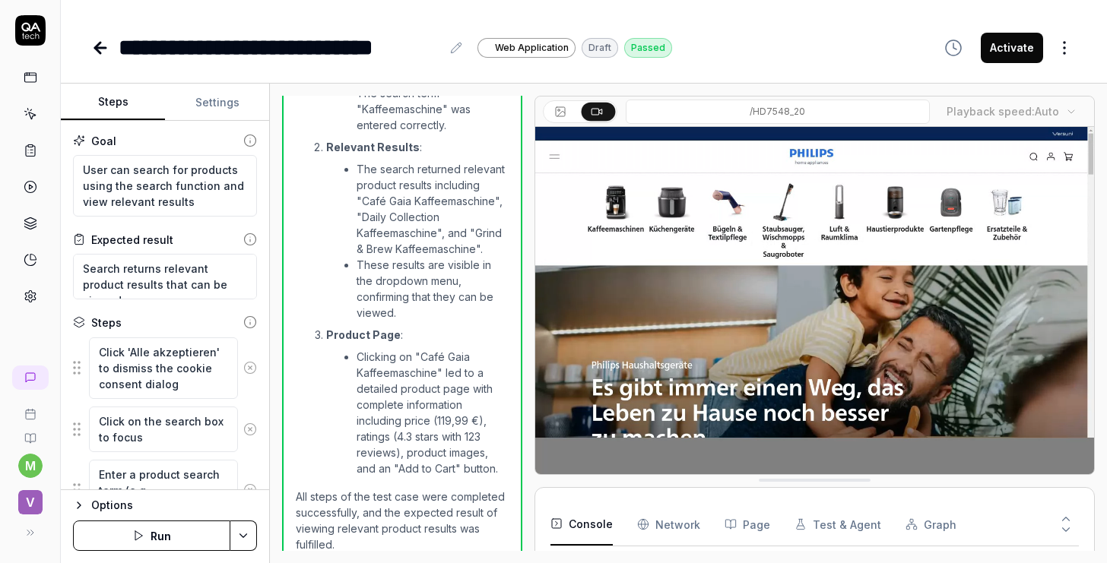
click at [1071, 113] on body "**********" at bounding box center [553, 281] width 1107 height 563
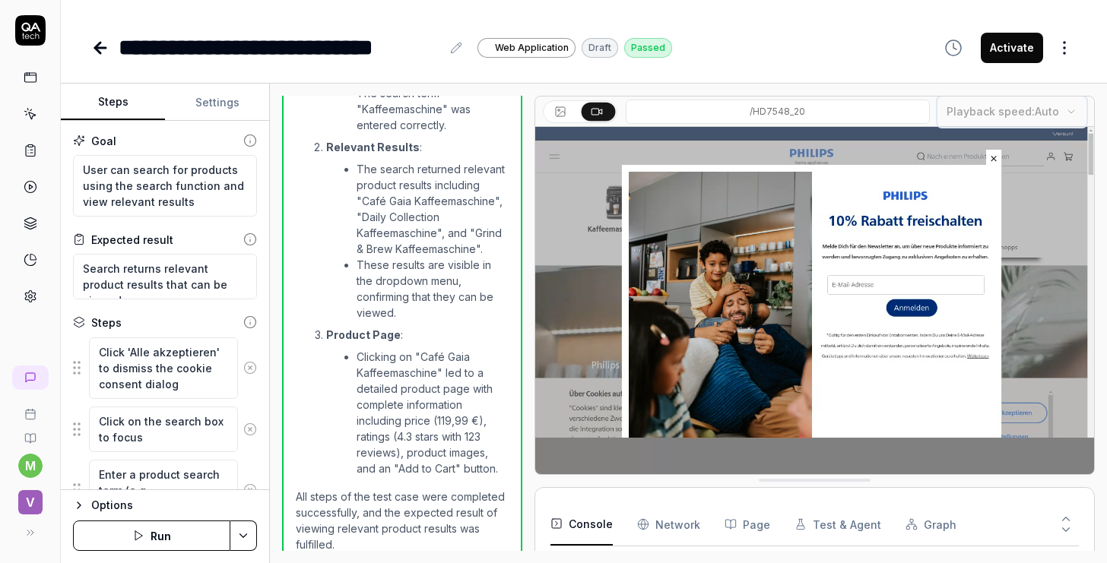
scroll to position [2, 0]
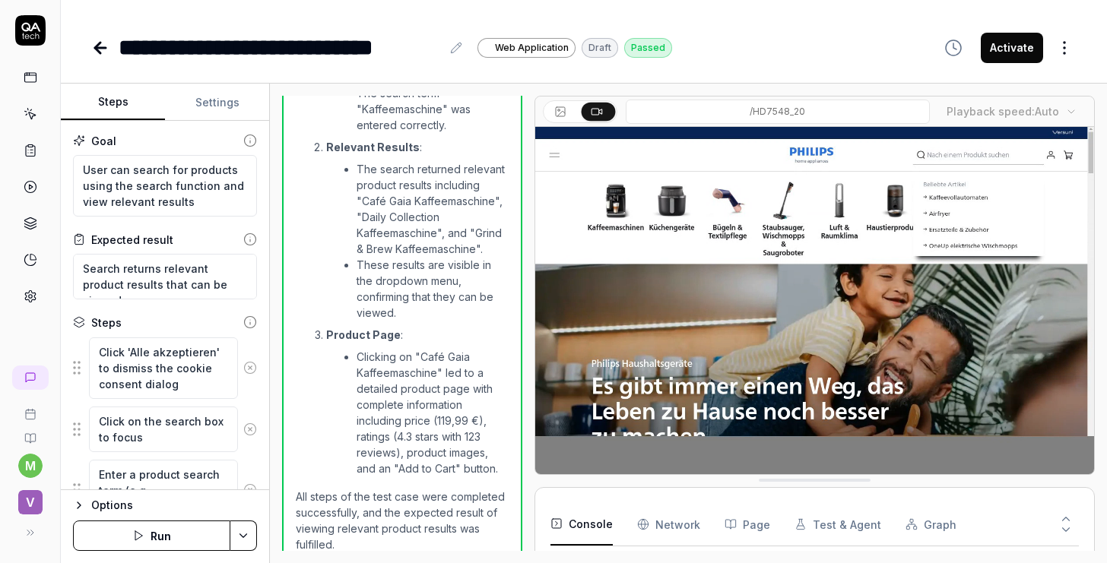
click at [824, 522] on button "Test & Agent" at bounding box center [838, 524] width 87 height 43
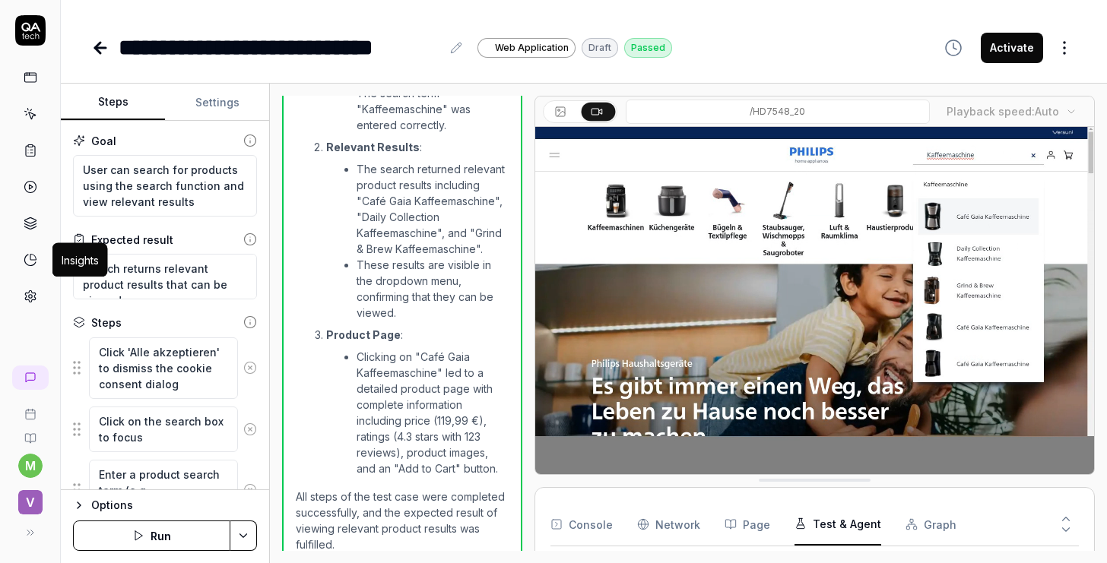
click at [28, 259] on icon at bounding box center [31, 260] width 14 height 14
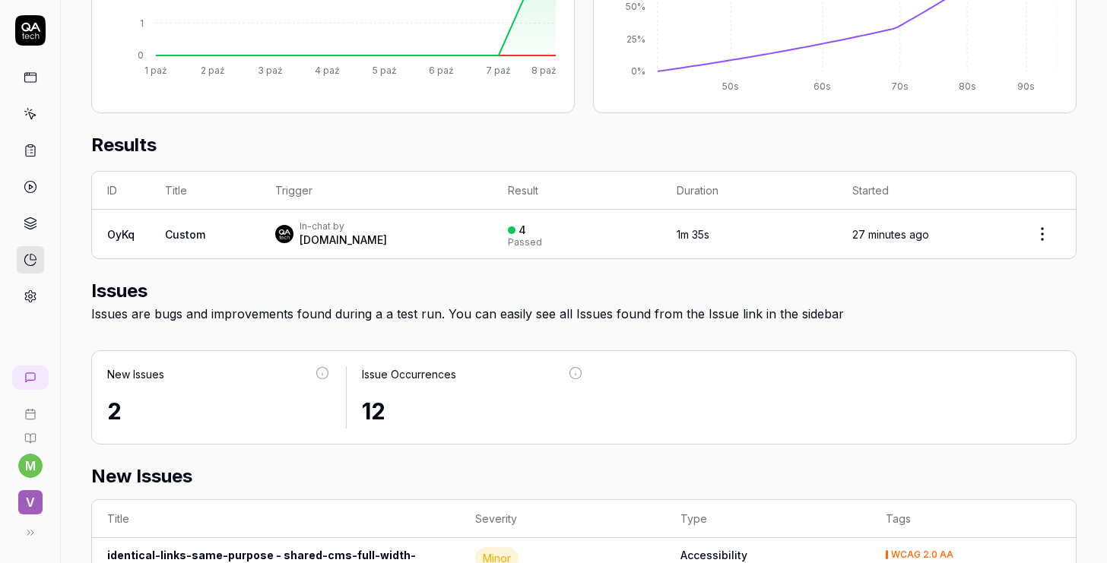
scroll to position [90, 0]
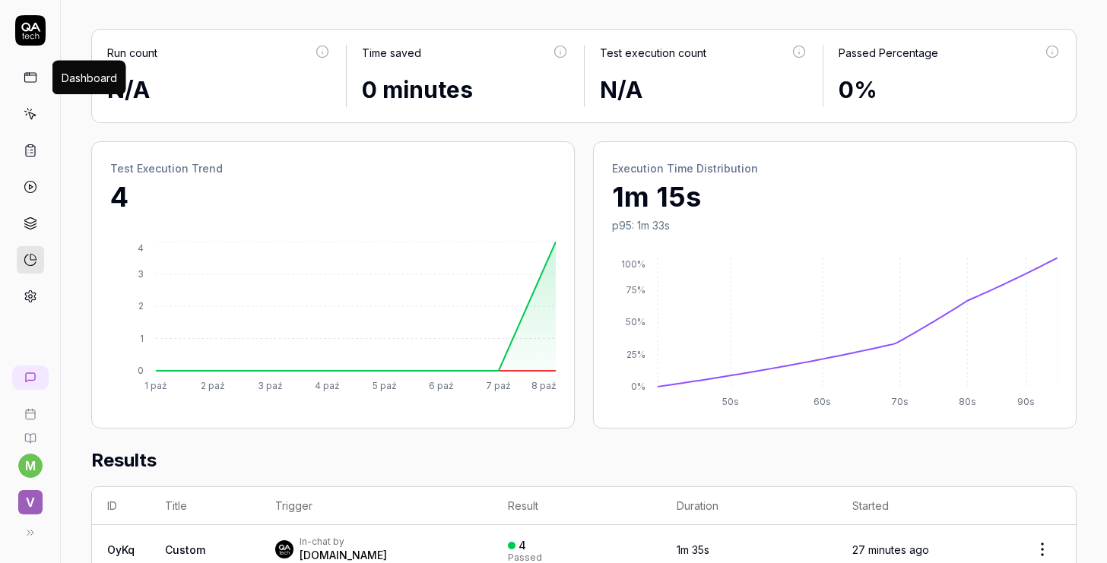
click at [28, 78] on icon at bounding box center [31, 78] width 14 height 14
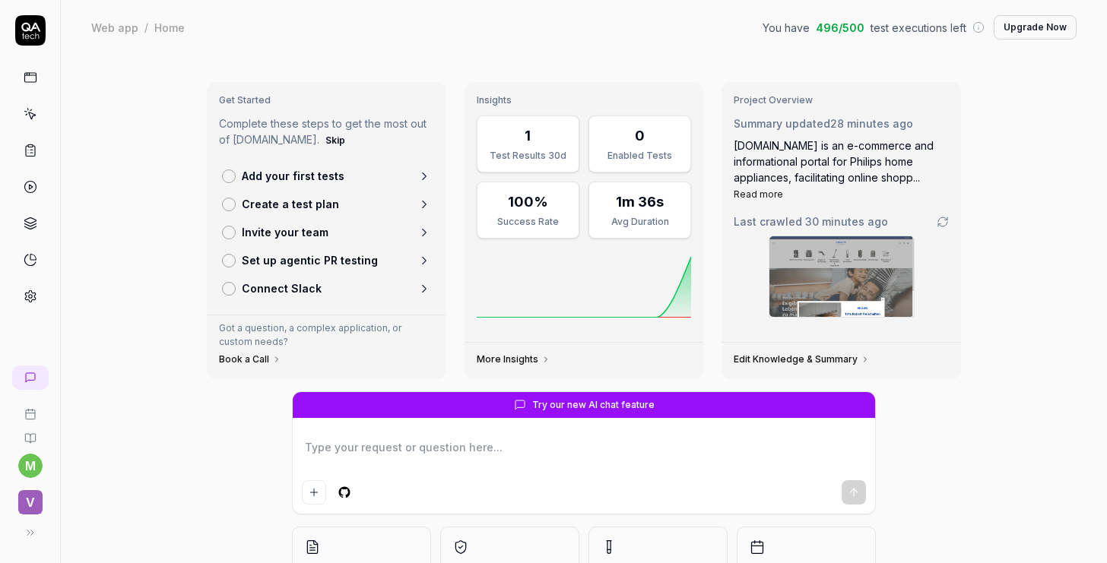
type textarea "*"
